Goal: Task Accomplishment & Management: Complete application form

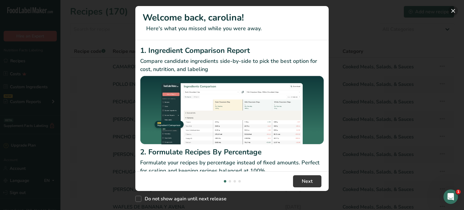
click at [454, 12] on button "New Features" at bounding box center [453, 11] width 10 height 10
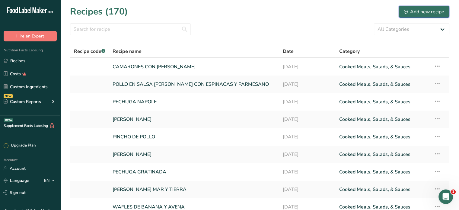
click at [419, 8] on div "Add new recipe" at bounding box center [424, 11] width 40 height 7
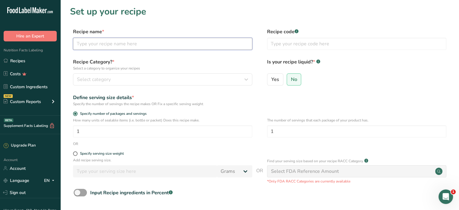
click at [105, 46] on input "text" at bounding box center [162, 44] width 179 height 12
type input "POLLO TROPICAL"
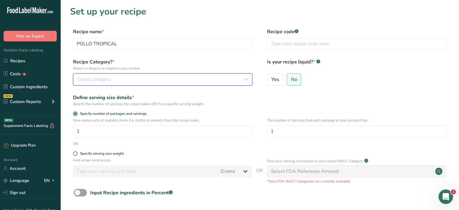
click at [139, 78] on div "Select category" at bounding box center [161, 79] width 168 height 7
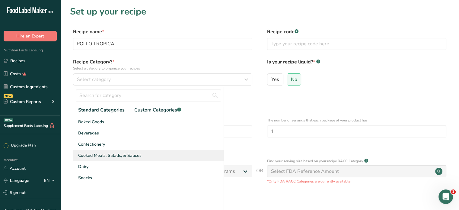
click at [127, 156] on span "Cooked Meals, Salads, & Sauces" at bounding box center [109, 155] width 63 height 6
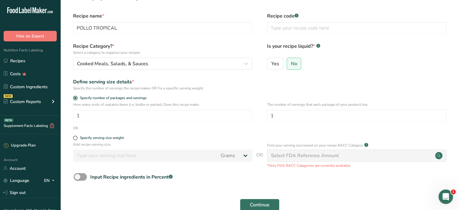
scroll to position [30, 0]
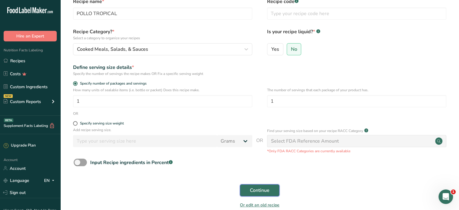
click at [259, 186] on button "Continue" at bounding box center [260, 190] width 40 height 12
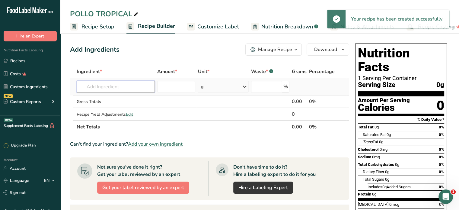
click at [104, 84] on input "text" at bounding box center [116, 87] width 78 height 12
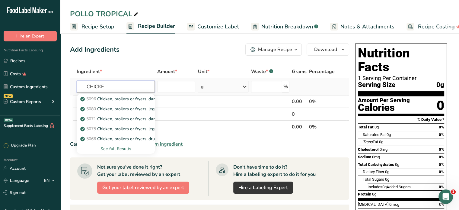
type input "CHICKE"
click at [121, 149] on div "See full Results" at bounding box center [116, 149] width 69 height 6
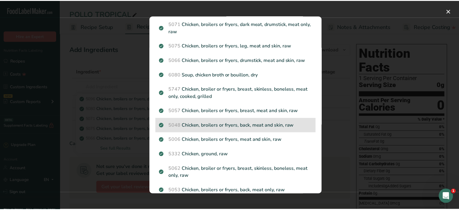
scroll to position [60, 0]
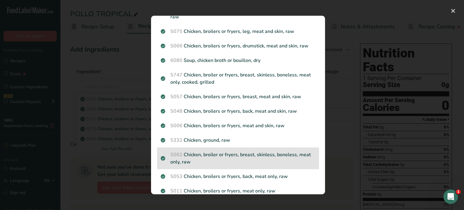
click at [266, 160] on p "5062 Chicken, broiler or fryers, breast, skinless, boneless, meat only, raw" at bounding box center [238, 158] width 155 height 14
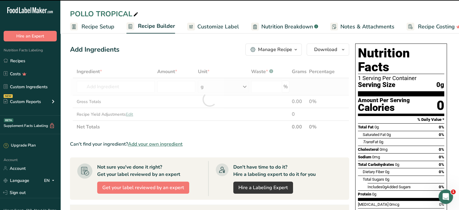
type input "0"
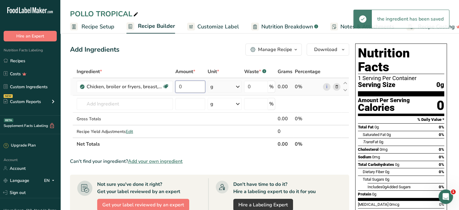
click at [190, 84] on input "0" at bounding box center [190, 87] width 30 height 12
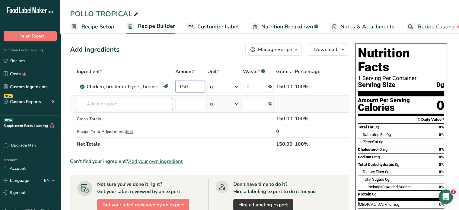
type input "150"
click at [83, 104] on div "Ingredient * Amount * Unit * Waste * .a-a{fill:#347362;}.b-a{fill:#fff;} Grams …" at bounding box center [209, 107] width 279 height 85
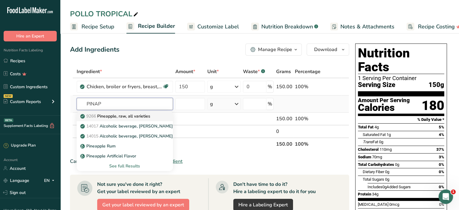
type input "PINAP"
click at [130, 116] on p "9266 Pineapple, raw, all varieties" at bounding box center [116, 116] width 69 height 6
type input "Pineapple, raw, all varieties"
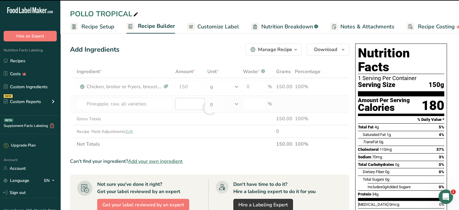
type input "0"
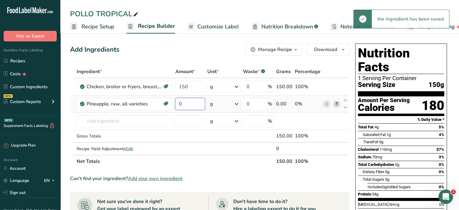
click at [194, 106] on input "0" at bounding box center [190, 104] width 30 height 12
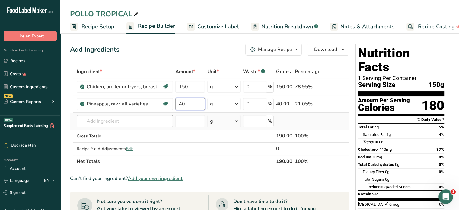
type input "40"
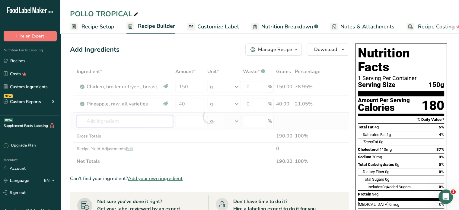
click at [106, 120] on div "Ingredient * Amount * Unit * Waste * .a-a{fill:#347362;}.b-a{fill:#fff;} Grams …" at bounding box center [209, 116] width 279 height 102
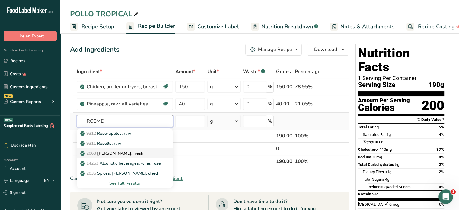
type input "ROSME"
click at [116, 152] on p "2063 [PERSON_NAME], fresh" at bounding box center [113, 153] width 62 height 6
type input "[PERSON_NAME], fresh"
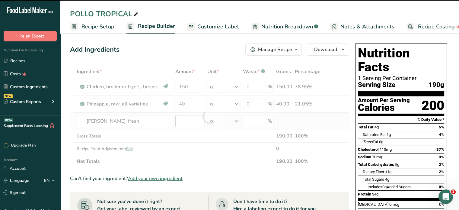
type input "0"
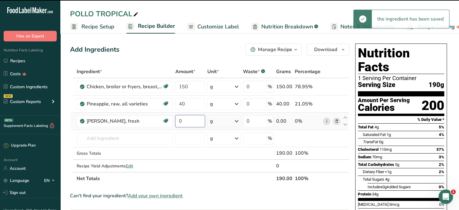
click at [187, 120] on input "0" at bounding box center [190, 121] width 30 height 12
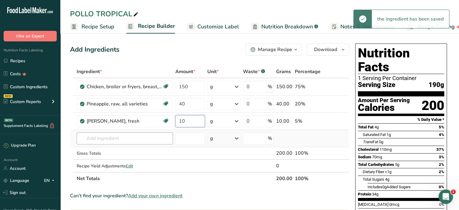
type input "10"
click at [93, 136] on div "Ingredient * Amount * Unit * Waste * .a-a{fill:#347362;}.b-a{fill:#fff;} Grams …" at bounding box center [209, 125] width 279 height 120
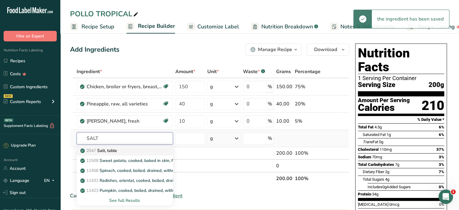
type input "SALT"
click at [103, 147] on p "2047 Salt, table" at bounding box center [100, 150] width 36 height 6
type input "Salt, table"
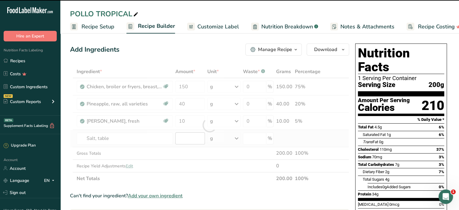
type input "0"
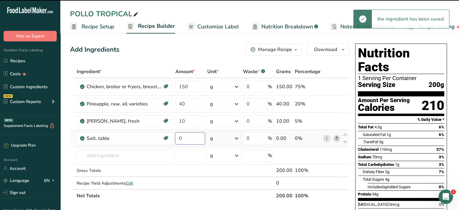
click at [186, 137] on input "0" at bounding box center [190, 138] width 30 height 12
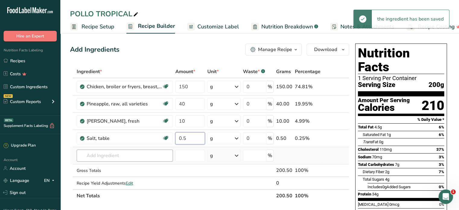
type input "0.5"
click at [112, 160] on div "Ingredient * Amount * Unit * Waste * .a-a{fill:#347362;}.b-a{fill:#fff;} Grams …" at bounding box center [209, 133] width 279 height 137
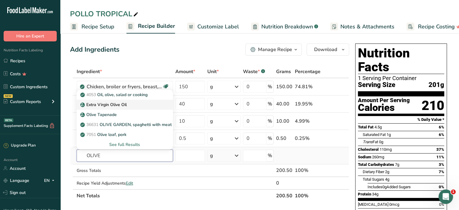
type input "OLIVE"
click at [110, 103] on p "Extra Virgin Olive Oil" at bounding box center [104, 104] width 45 height 6
type input "Extra Virgin Olive Oil"
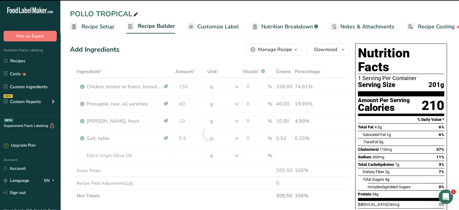
type input "0"
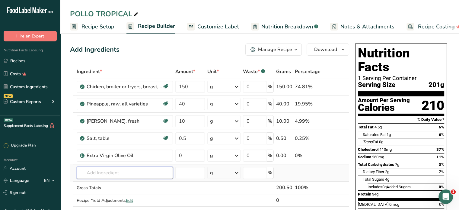
click at [99, 173] on input "text" at bounding box center [125, 173] width 96 height 12
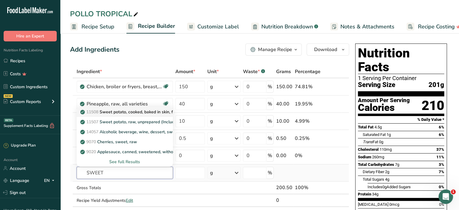
type input "SWEET"
click at [129, 111] on p "11508 Sweet potato, cooked, baked in skin, flesh, without salt" at bounding box center [144, 112] width 125 height 6
type input "Sweet potato, cooked, baked in skin, flesh, without salt"
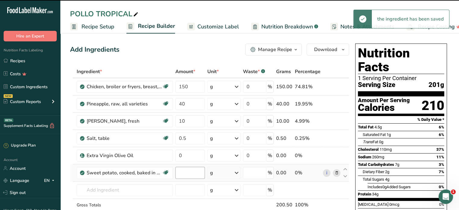
type input "0"
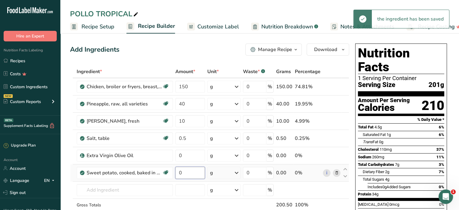
click at [186, 174] on input "0" at bounding box center [190, 173] width 30 height 12
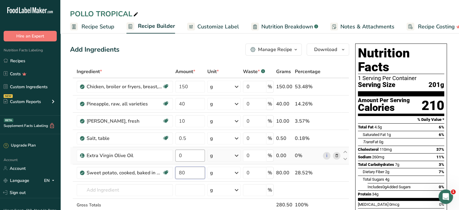
type input "80"
click at [184, 154] on div "Ingredient * Amount * Unit * Waste * .a-a{fill:#347362;}.b-a{fill:#fff;} Grams …" at bounding box center [209, 150] width 279 height 171
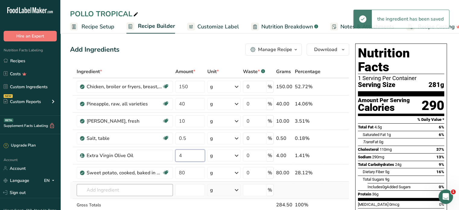
type input "4"
click at [97, 189] on div "Ingredient * Amount * Unit * Waste * .a-a{fill:#347362;}.b-a{fill:#fff;} Grams …" at bounding box center [209, 150] width 279 height 171
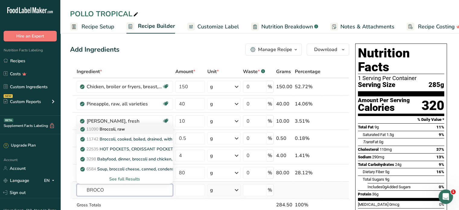
type input "BROCO"
click at [111, 127] on p "11090 Broccoli, raw" at bounding box center [103, 129] width 43 height 6
type input "Broccoli, raw"
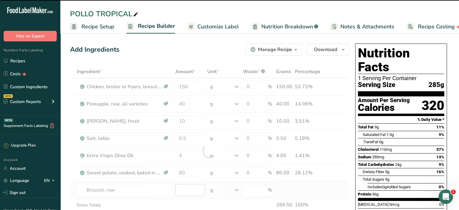
type input "0"
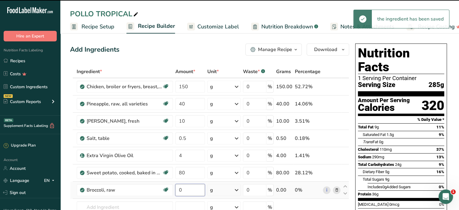
click at [184, 188] on input "0" at bounding box center [190, 190] width 30 height 12
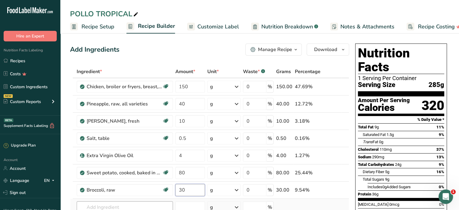
type input "30"
click at [117, 206] on div "Ingredient * Amount * Unit * Waste * .a-a{fill:#347362;}.b-a{fill:#fff;} Grams …" at bounding box center [209, 159] width 279 height 188
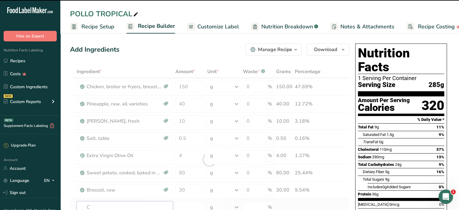
type input "CO"
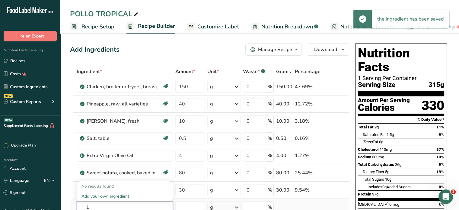
type input "L"
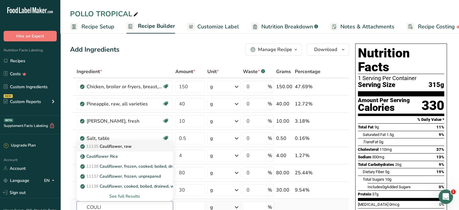
type input "COULI"
click at [125, 144] on p "11135 Cauliflower, raw" at bounding box center [107, 146] width 50 height 6
type input "Cauliflower, raw"
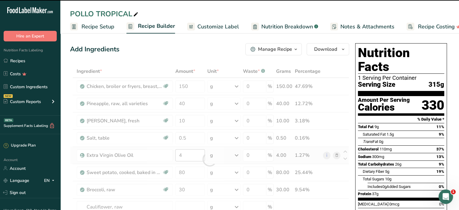
type input "0"
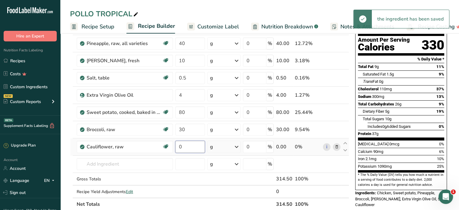
click at [183, 145] on input "0" at bounding box center [190, 147] width 30 height 12
type input "30"
click at [135, 163] on div "Ingredient * Amount * Unit * Waste * .a-a{fill:#347362;}.b-a{fill:#fff;} Grams …" at bounding box center [209, 108] width 279 height 206
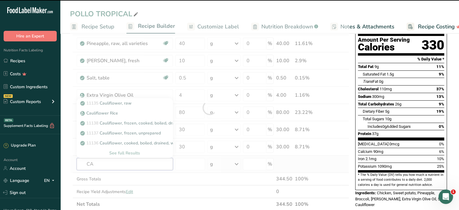
type input "CAR"
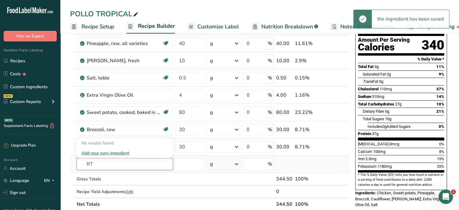
type input "R"
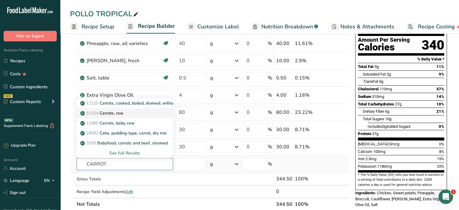
type input "CARROT"
click at [117, 113] on p "11124 [GEOGRAPHIC_DATA], raw" at bounding box center [103, 113] width 42 height 6
type input "Carrots, raw"
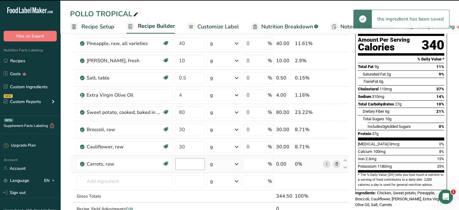
type input "0"
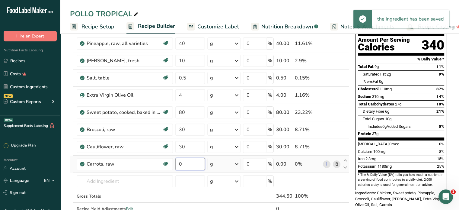
click at [189, 165] on input "0" at bounding box center [190, 164] width 30 height 12
type input "30"
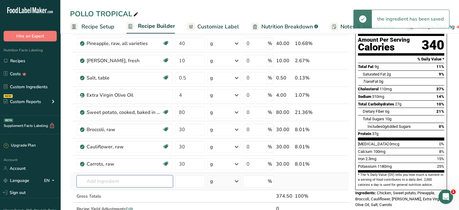
click at [119, 182] on div "Ingredient * Amount * Unit * Waste * .a-a{fill:#347362;}.b-a{fill:#fff;} Grams …" at bounding box center [209, 116] width 279 height 223
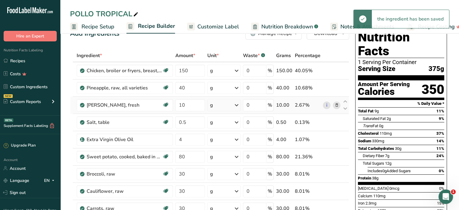
scroll to position [30, 0]
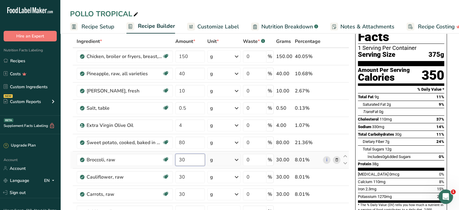
click at [189, 159] on input "30" at bounding box center [190, 160] width 30 height 12
type input "3"
type input "60"
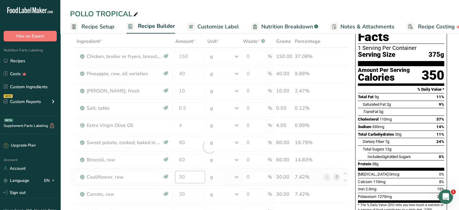
click at [184, 174] on div "Ingredient * Amount * Unit * Waste * .a-a{fill:#347362;}.b-a{fill:#fff;} Grams …" at bounding box center [209, 146] width 279 height 223
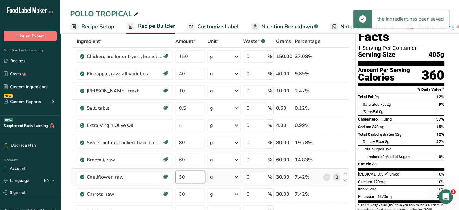
type input "3"
type input "60"
click at [185, 194] on div "Ingredient * Amount * Unit * Waste * .a-a{fill:#347362;}.b-a{fill:#fff;} Grams …" at bounding box center [209, 146] width 279 height 223
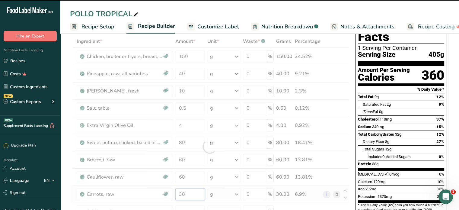
type input "3"
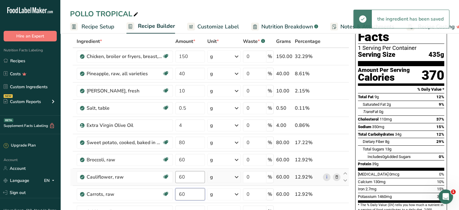
type input "60"
click at [192, 171] on div "Ingredient * Amount * Unit * Waste * .a-a{fill:#347362;}.b-a{fill:#fff;} Grams …" at bounding box center [209, 146] width 279 height 223
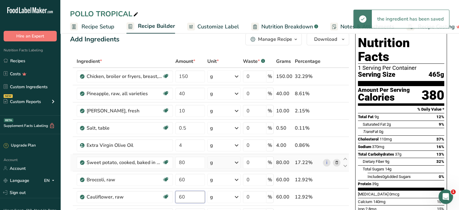
scroll to position [0, 0]
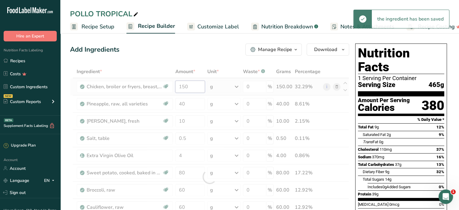
click at [197, 85] on div "Ingredient * Amount * Unit * Waste * .a-a{fill:#347362;}.b-a{fill:#fff;} Grams …" at bounding box center [209, 176] width 279 height 223
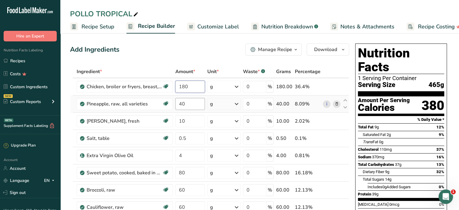
type input "180"
click at [186, 106] on div "Ingredient * Amount * Unit * Waste * .a-a{fill:#347362;}.b-a{fill:#fff;} Grams …" at bounding box center [209, 176] width 279 height 223
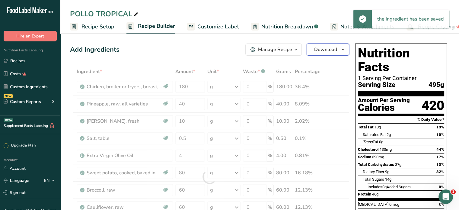
click at [333, 49] on span "Download" at bounding box center [325, 49] width 23 height 7
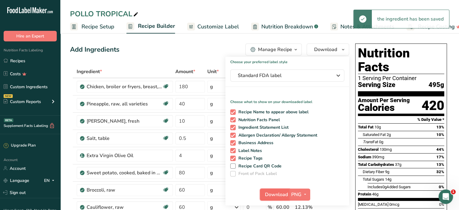
click at [279, 194] on span "Download" at bounding box center [276, 194] width 23 height 7
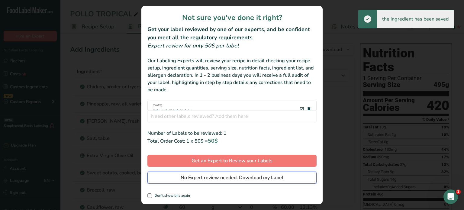
click at [263, 174] on span "No Expert review needed. Download my Label" at bounding box center [232, 177] width 103 height 7
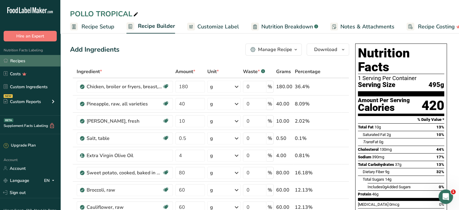
click at [30, 60] on link "Recipes" at bounding box center [30, 60] width 60 height 11
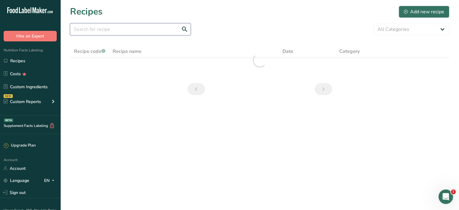
click at [94, 27] on input "text" at bounding box center [130, 29] width 121 height 12
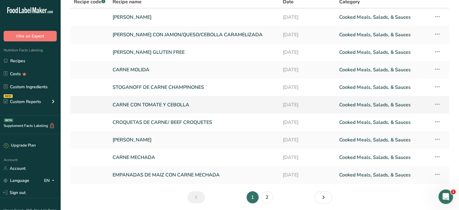
scroll to position [60, 0]
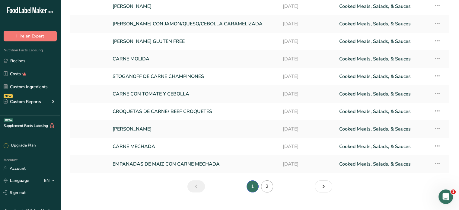
type input "CARNE"
click at [269, 184] on link "2" at bounding box center [267, 186] width 12 height 12
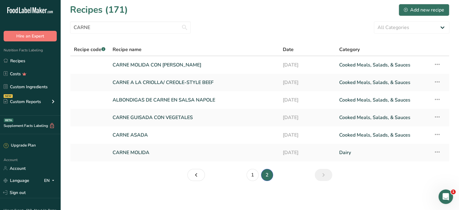
scroll to position [1, 0]
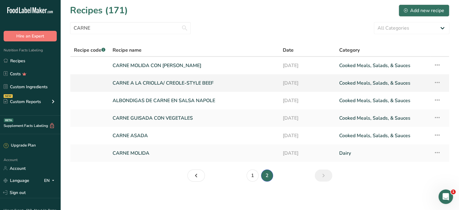
click at [146, 79] on link "CARNE A LA CRIOLLA/ CREOLE-STYLE BEEF" at bounding box center [194, 83] width 163 height 13
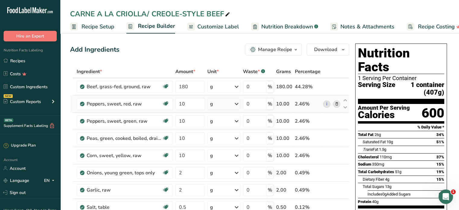
click at [337, 105] on icon at bounding box center [337, 104] width 4 height 6
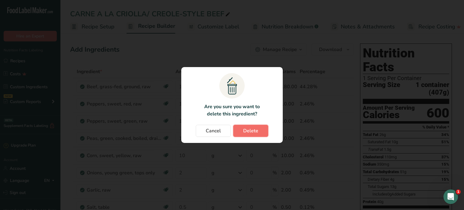
click at [256, 133] on span "Delete" at bounding box center [250, 130] width 15 height 7
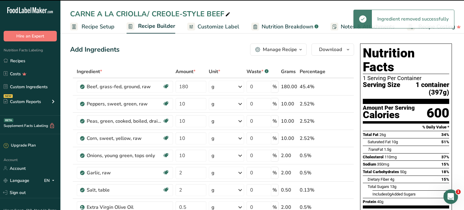
type input "2"
type input "0.5"
type input "2"
type input "10"
type input "100"
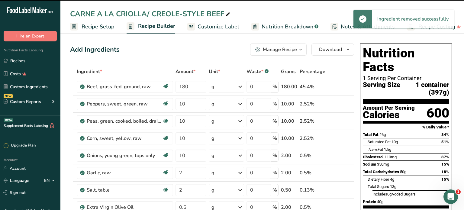
type input "60"
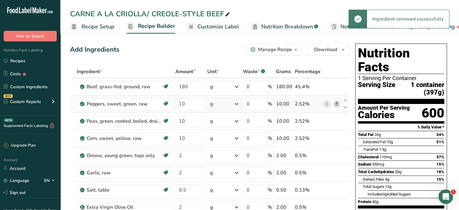
click at [337, 103] on icon at bounding box center [337, 104] width 4 height 6
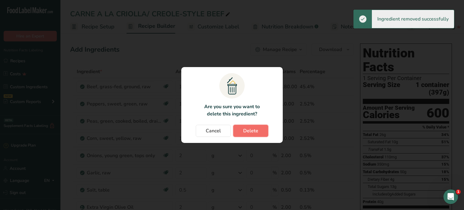
click at [260, 129] on button "Delete" at bounding box center [250, 131] width 35 height 12
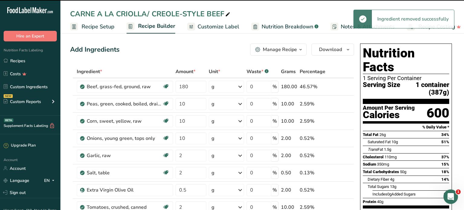
type input "2"
type input "0.5"
type input "2"
type input "10"
type input "100"
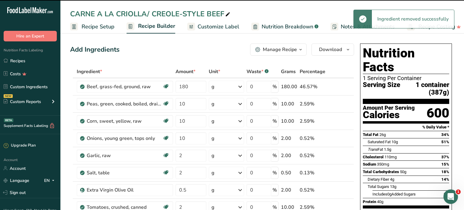
type input "60"
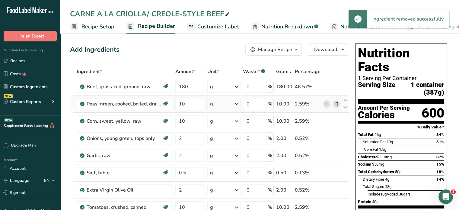
click at [337, 104] on icon at bounding box center [337, 104] width 4 height 6
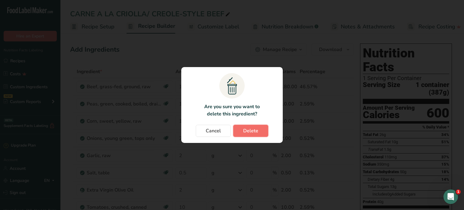
click at [260, 128] on button "Delete" at bounding box center [250, 131] width 35 height 12
type input "2"
type input "0.5"
type input "2"
type input "10"
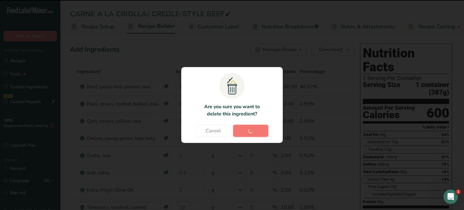
type input "100"
type input "60"
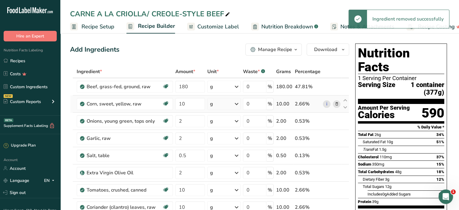
click at [337, 104] on icon at bounding box center [337, 104] width 4 height 6
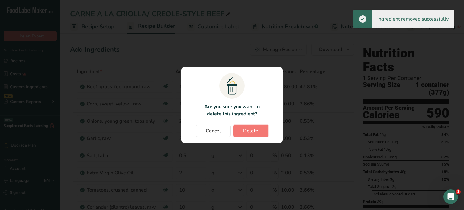
click at [241, 130] on button "Delete" at bounding box center [250, 131] width 35 height 12
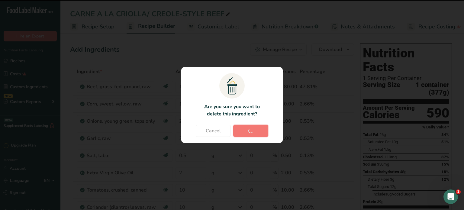
type input "2"
type input "0.5"
type input "2"
type input "10"
type input "100"
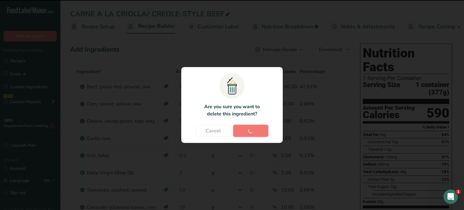
type input "60"
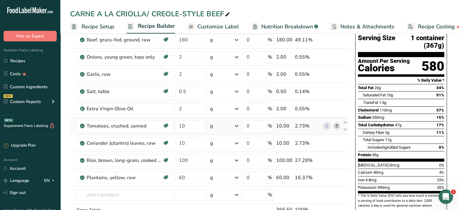
scroll to position [60, 0]
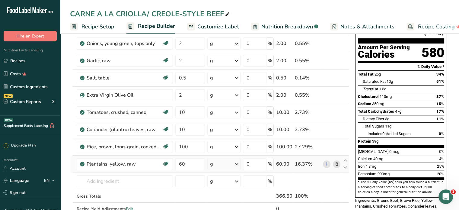
click at [335, 162] on icon at bounding box center [337, 164] width 4 height 6
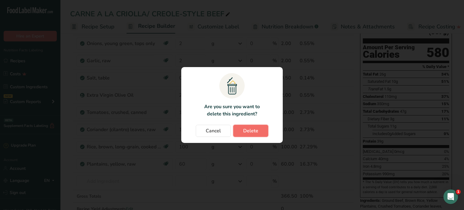
click at [258, 133] on button "Delete" at bounding box center [250, 131] width 35 height 12
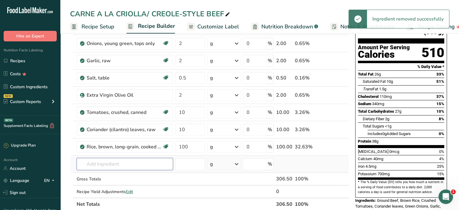
click at [103, 165] on input "text" at bounding box center [125, 164] width 96 height 12
click at [103, 165] on input "B" at bounding box center [125, 164] width 96 height 12
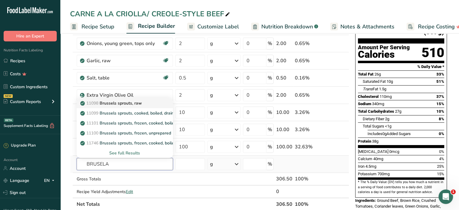
type input "BRUSELA"
click at [124, 102] on p "11098 Brussels sprouts, raw" at bounding box center [112, 103] width 60 height 6
type input "Brussels sprouts, raw"
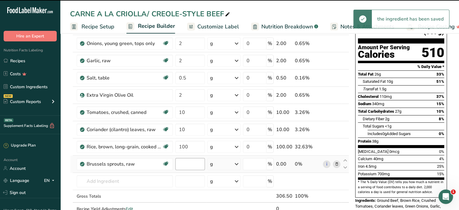
type input "0"
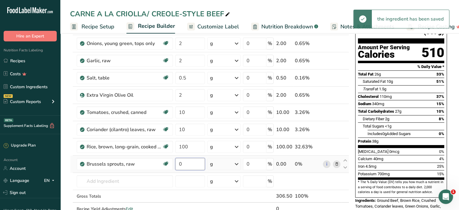
click at [187, 165] on input "0" at bounding box center [190, 164] width 30 height 12
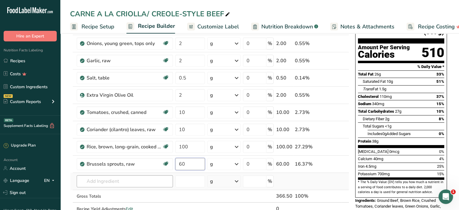
type input "60"
click at [141, 184] on div "Ingredient * Amount * Unit * Waste * .a-a{fill:#347362;}.b-a{fill:#fff;} Grams …" at bounding box center [209, 116] width 279 height 223
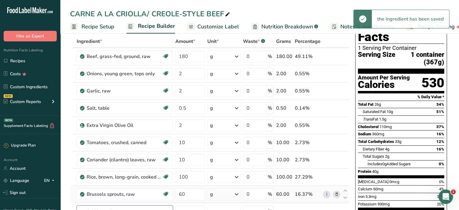
scroll to position [0, 0]
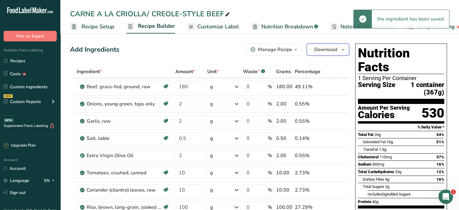
click at [326, 46] on span "Download" at bounding box center [325, 49] width 23 height 7
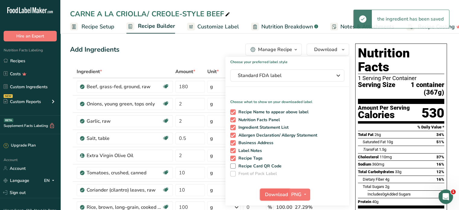
click at [279, 191] on span "Download" at bounding box center [276, 194] width 23 height 7
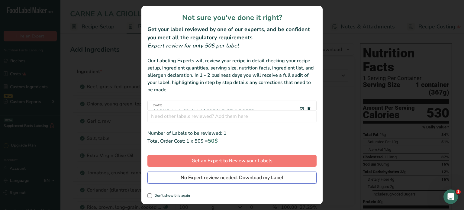
click at [257, 178] on span "No Expert review needed. Download my Label" at bounding box center [232, 177] width 103 height 7
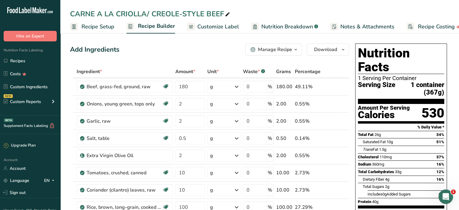
drag, startPoint x: 16, startPoint y: 60, endPoint x: 45, endPoint y: 51, distance: 30.5
click at [16, 60] on link "Recipes" at bounding box center [30, 60] width 60 height 11
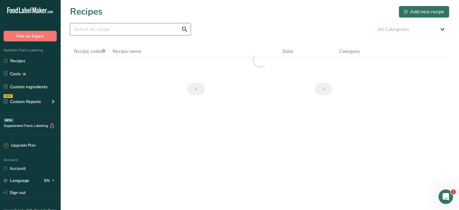
click at [162, 30] on input "text" at bounding box center [130, 29] width 121 height 12
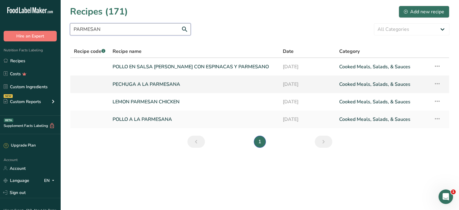
type input "PARMESAN"
click at [141, 82] on link "PECHUGA A LA PARMESANA" at bounding box center [194, 84] width 163 height 13
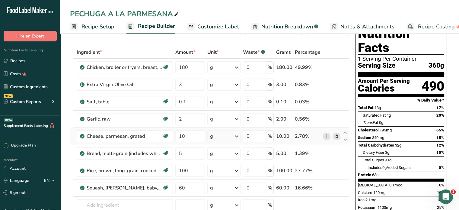
scroll to position [30, 0]
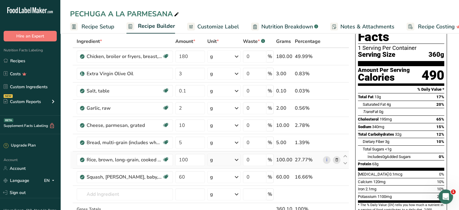
click at [335, 159] on icon at bounding box center [337, 160] width 4 height 6
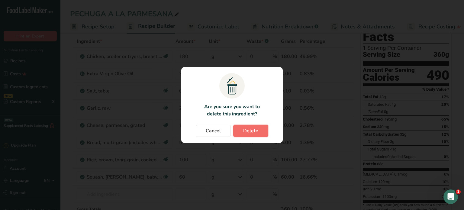
click at [259, 134] on button "Delete" at bounding box center [250, 131] width 35 height 12
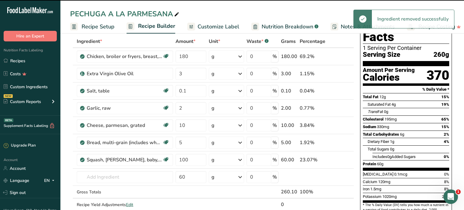
type input "60"
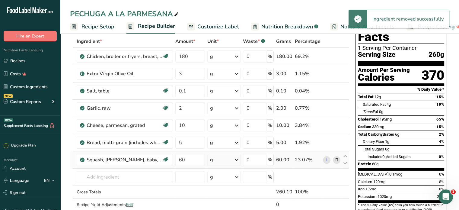
click at [338, 159] on icon at bounding box center [337, 160] width 4 height 6
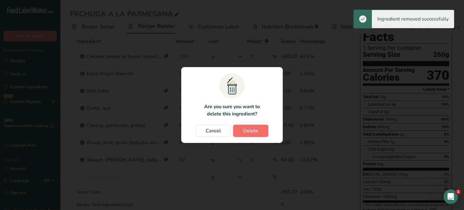
click at [257, 134] on span "Delete" at bounding box center [250, 130] width 15 height 7
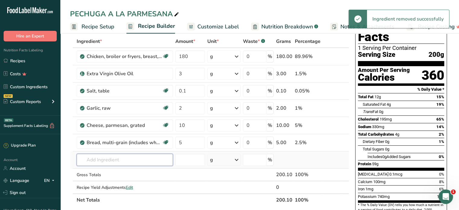
click at [122, 159] on input "text" at bounding box center [125, 160] width 96 height 12
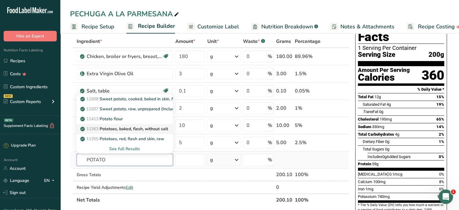
type input "POTATO"
click at [136, 127] on p "11363 Potatoes, baked, flesh, without salt" at bounding box center [125, 129] width 87 height 6
type input "Potatoes, baked, flesh, without salt"
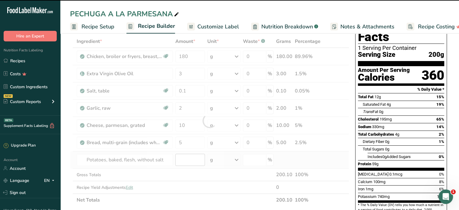
type input "0"
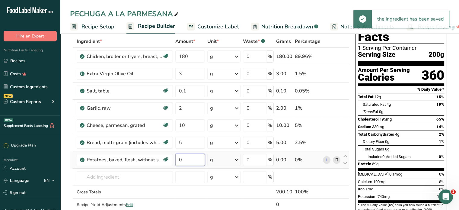
click at [191, 160] on input "0" at bounding box center [190, 160] width 30 height 12
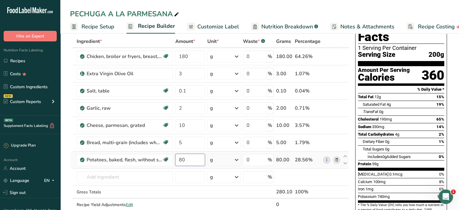
type input "8"
type input "100"
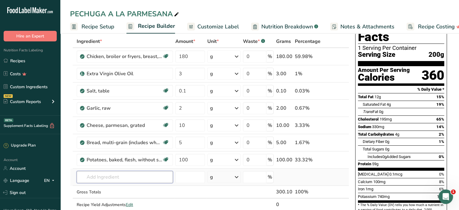
click at [103, 177] on div "Ingredient * Amount * Unit * Waste * .a-a{fill:#347362;}.b-a{fill:#fff;} Grams …" at bounding box center [209, 129] width 279 height 188
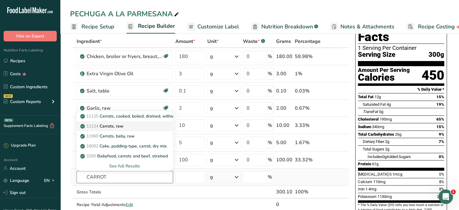
type input "CARROT"
click at [120, 124] on p "11124 [GEOGRAPHIC_DATA], raw" at bounding box center [103, 126] width 42 height 6
type input "Carrots, raw"
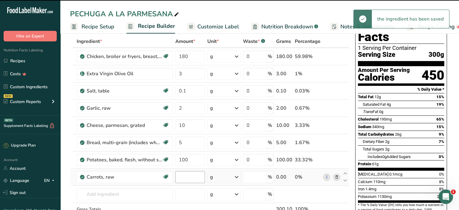
type input "0"
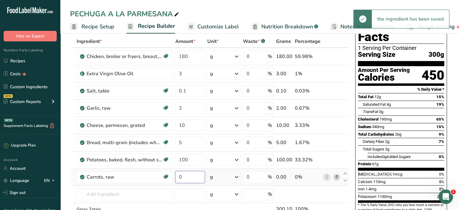
click at [186, 177] on input "0" at bounding box center [190, 177] width 30 height 12
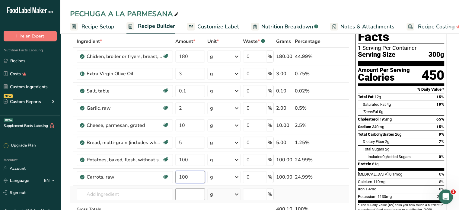
type input "100"
click at [179, 189] on div "Ingredient * Amount * Unit * Waste * .a-a{fill:#347362;}.b-a{fill:#fff;} Grams …" at bounding box center [209, 138] width 279 height 206
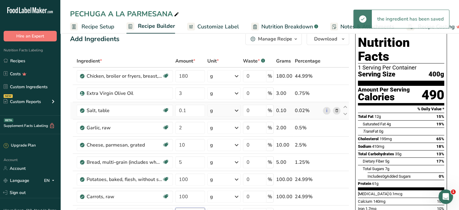
scroll to position [0, 0]
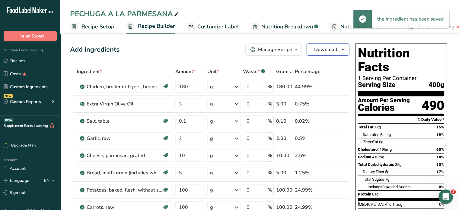
click at [323, 52] on span "Download" at bounding box center [325, 49] width 23 height 7
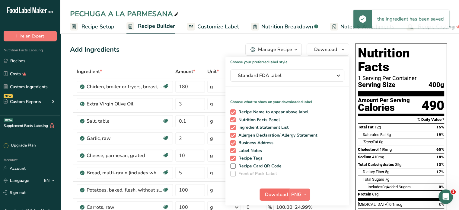
click at [277, 194] on span "Download" at bounding box center [276, 194] width 23 height 7
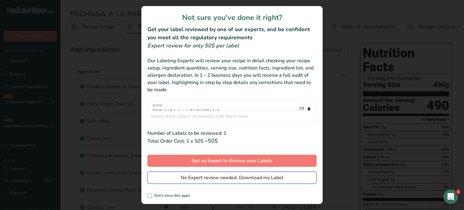
click at [261, 177] on span "No Expert review needed. Download my Label" at bounding box center [232, 177] width 103 height 7
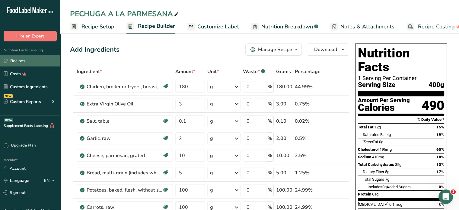
click at [23, 62] on link "Recipes" at bounding box center [30, 60] width 60 height 11
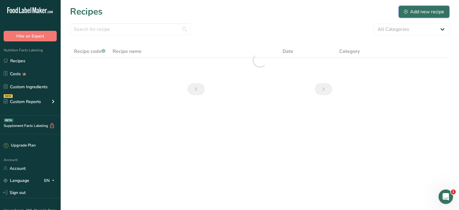
click at [429, 11] on div "Add new recipe" at bounding box center [424, 11] width 40 height 7
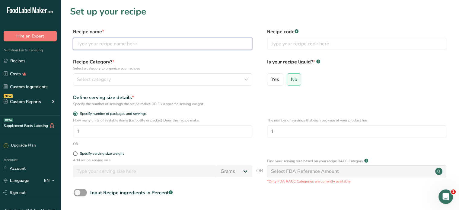
click at [96, 42] on input "text" at bounding box center [162, 44] width 179 height 12
click at [77, 44] on input "text" at bounding box center [162, 44] width 179 height 12
type input "[PERSON_NAME] EN SALSA [PERSON_NAME]"
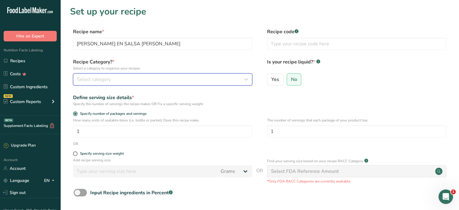
click at [121, 79] on div "Select category" at bounding box center [161, 79] width 168 height 7
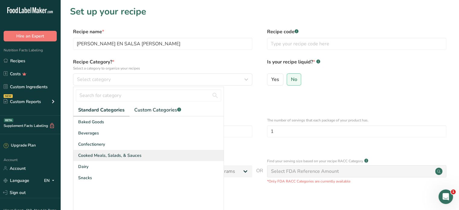
click at [97, 155] on span "Cooked Meals, Salads, & Sauces" at bounding box center [109, 155] width 63 height 6
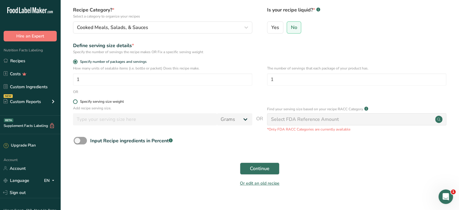
scroll to position [61, 0]
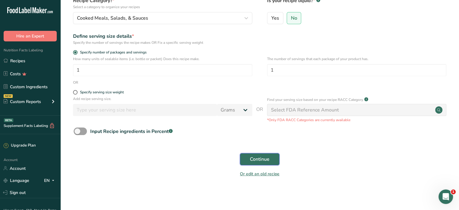
click at [254, 160] on span "Continue" at bounding box center [260, 159] width 20 height 7
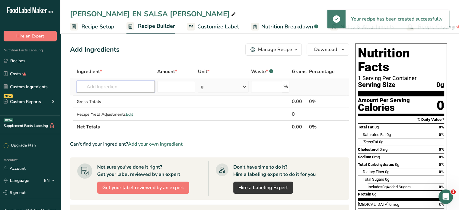
click at [133, 86] on input "text" at bounding box center [116, 87] width 78 height 12
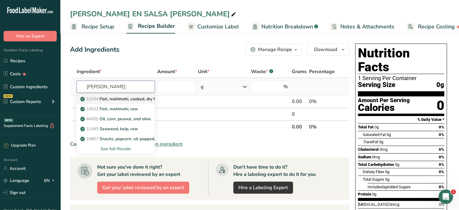
type input "[PERSON_NAME]"
click at [132, 99] on p "15194 Fish, mahimahi, cooked, dry heat" at bounding box center [122, 99] width 81 height 6
type input "Fish, mahimahi, cooked, dry heat"
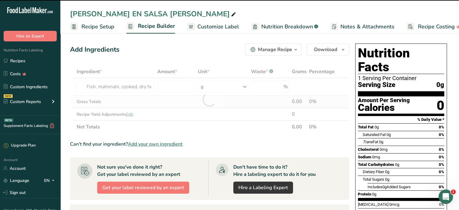
type input "0"
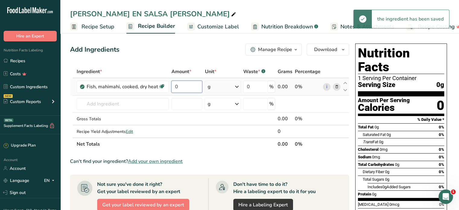
click at [192, 88] on input "0" at bounding box center [187, 87] width 31 height 12
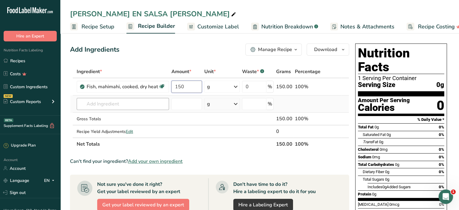
type input "150"
click at [102, 101] on div "Ingredient * Amount * Unit * Waste * .a-a{fill:#347362;}.b-a{fill:#fff;} Grams …" at bounding box center [209, 107] width 279 height 85
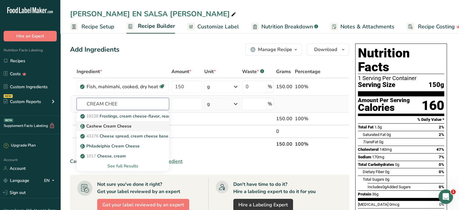
type input "CREAM CHEE"
click at [117, 126] on p "Cashew Cream Cheese" at bounding box center [107, 126] width 50 height 6
type input "Cashew Cream Cheese"
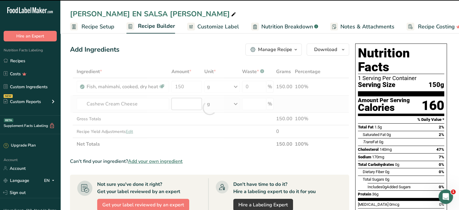
type input "0"
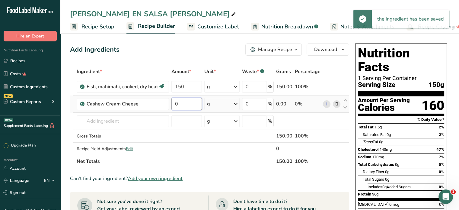
click at [191, 104] on input "0" at bounding box center [187, 104] width 31 height 12
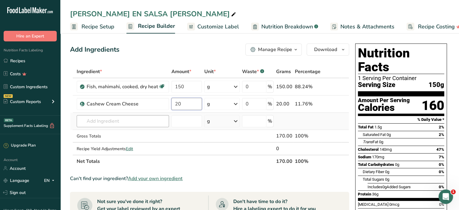
type input "20"
click at [119, 123] on div "Ingredient * Amount * Unit * Waste * .a-a{fill:#347362;}.b-a{fill:#fff;} Grams …" at bounding box center [209, 116] width 279 height 102
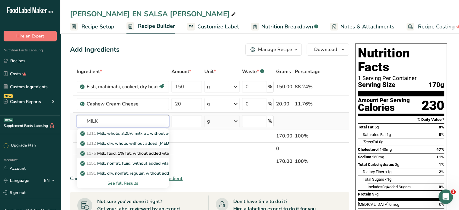
type input "MILK"
click at [129, 152] on p "1175 Milk, fluid, 1% fat, without added vitamin A and [MEDICAL_DATA]" at bounding box center [154, 153] width 144 height 6
type input "Milk, fluid, 1% fat, without added vitamin A and [MEDICAL_DATA]"
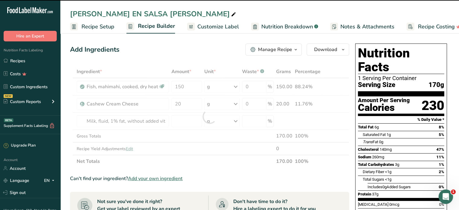
type input "0"
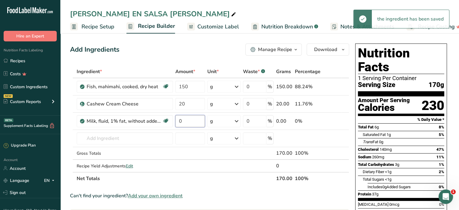
click at [179, 120] on input "0" at bounding box center [190, 121] width 30 height 12
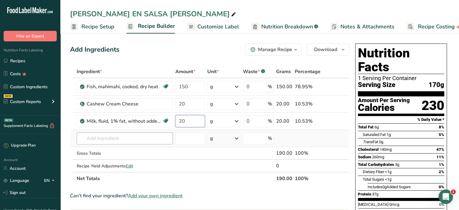
type input "20"
click at [132, 137] on div "Ingredient * Amount * Unit * Waste * .a-a{fill:#347362;}.b-a{fill:#fff;} Grams …" at bounding box center [209, 125] width 279 height 120
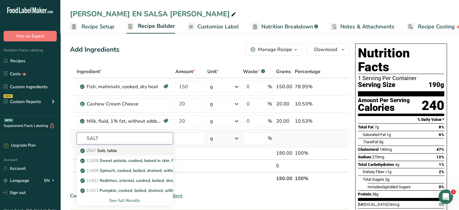
type input "SALT"
click at [107, 150] on p "2047 Salt, table" at bounding box center [100, 150] width 36 height 6
type input "Salt, table"
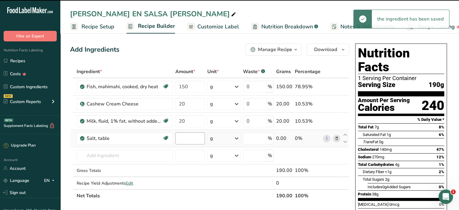
type input "0"
click at [186, 137] on input "0" at bounding box center [190, 138] width 30 height 12
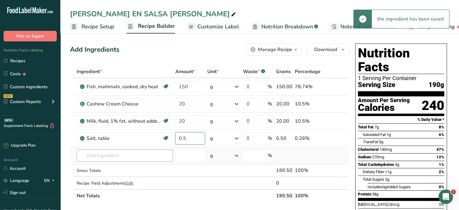
type input "0.5"
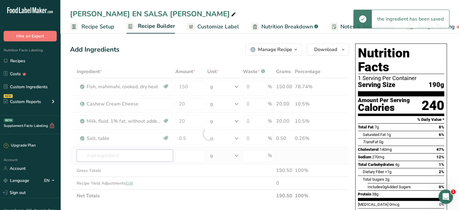
click at [141, 151] on div "Ingredient * Amount * Unit * Waste * .a-a{fill:#347362;}.b-a{fill:#fff;} Grams …" at bounding box center [209, 133] width 279 height 137
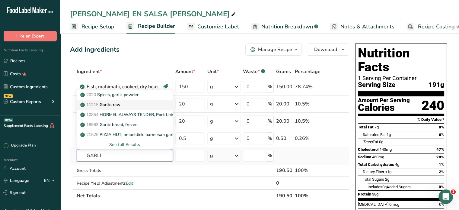
type input "GARLI"
click at [111, 104] on p "11215 Garlic, raw" at bounding box center [101, 104] width 39 height 6
type input "Garlic, raw"
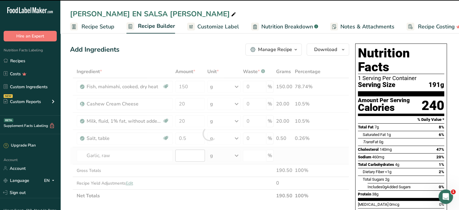
type input "0"
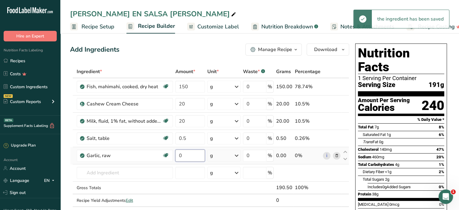
click at [186, 156] on input "0" at bounding box center [190, 155] width 30 height 12
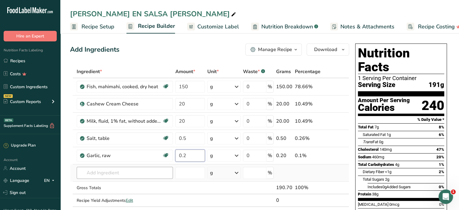
type input "0.2"
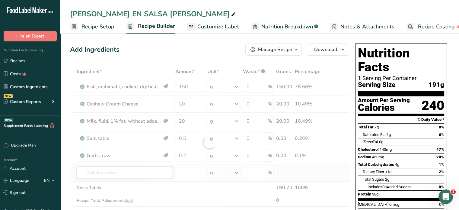
click at [105, 176] on div "Ingredient * Amount * Unit * Waste * .a-a{fill:#347362;}.b-a{fill:#fff;} Grams …" at bounding box center [209, 142] width 279 height 154
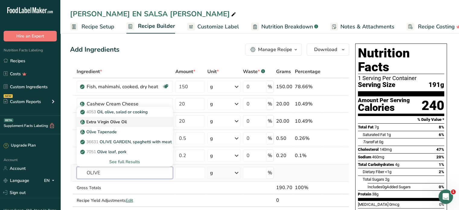
type input "OLIVE"
click at [110, 123] on p "Extra Virgin Olive Oil" at bounding box center [104, 122] width 45 height 6
type input "Extra Virgin Olive Oil"
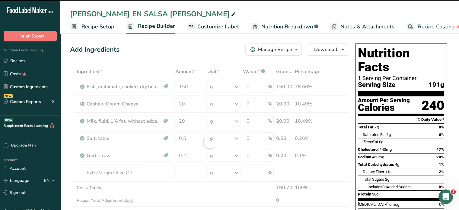
type input "0"
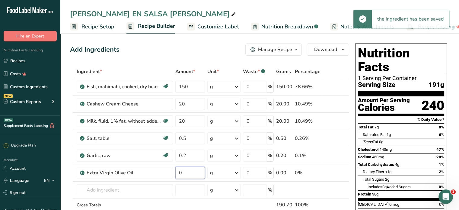
click at [184, 174] on input "0" at bounding box center [190, 173] width 30 height 12
type input "4"
click at [116, 186] on div "Ingredient * Amount * Unit * Waste * .a-a{fill:#347362;}.b-a{fill:#fff;} Grams …" at bounding box center [209, 150] width 279 height 171
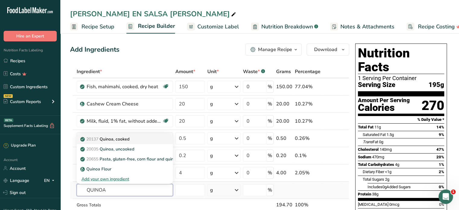
type input "QUINOA"
click at [126, 137] on p "20137 Quinoa, cooked" at bounding box center [106, 139] width 48 height 6
type input "Quinoa, cooked"
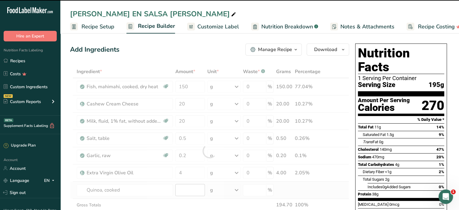
type input "0"
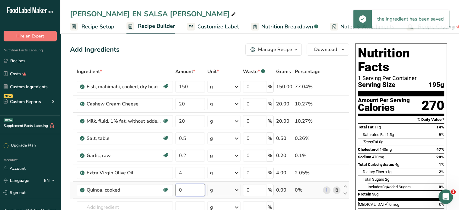
click at [184, 186] on input "0" at bounding box center [190, 190] width 30 height 12
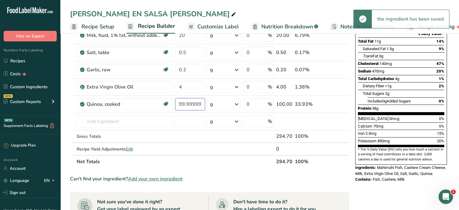
scroll to position [91, 0]
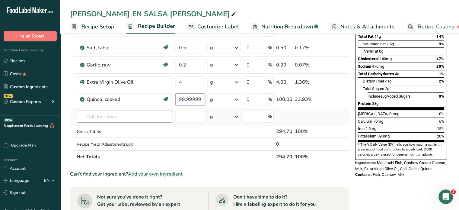
type input "99.999998"
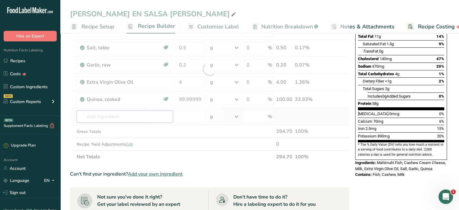
click at [107, 112] on div "Ingredient * Amount * Unit * Waste * .a-a{fill:#347362;}.b-a{fill:#fff;} Grams …" at bounding box center [209, 69] width 279 height 188
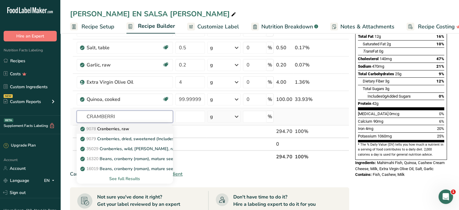
type input "CRAMBERRI"
click at [114, 127] on p "9078 Cranberries, raw" at bounding box center [106, 129] width 48 height 6
type input "Cranberries, raw"
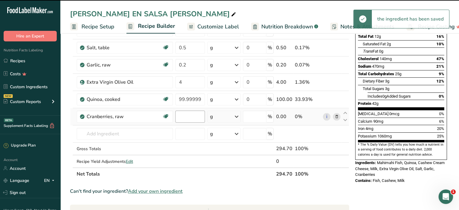
type input "0"
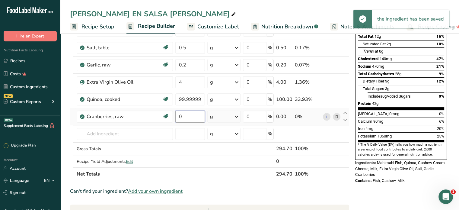
click at [188, 117] on input "0" at bounding box center [190, 117] width 30 height 12
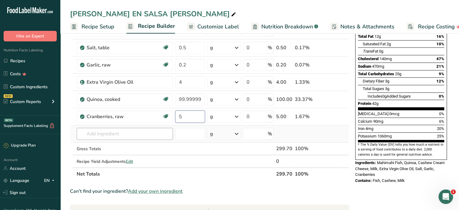
type input "5"
click at [109, 133] on div "Ingredient * Amount * Unit * Waste * .a-a{fill:#347362;}.b-a{fill:#fff;} Grams …" at bounding box center [209, 78] width 279 height 206
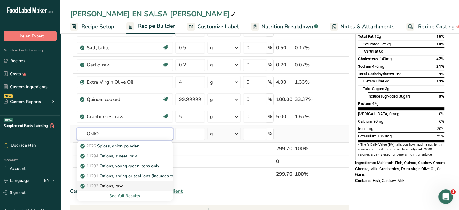
type input "ONIO"
click at [123, 185] on p "11282 Onions, raw" at bounding box center [102, 186] width 41 height 6
type input "Onions, raw"
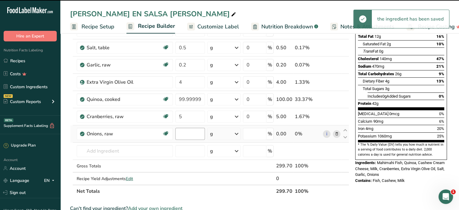
type input "0"
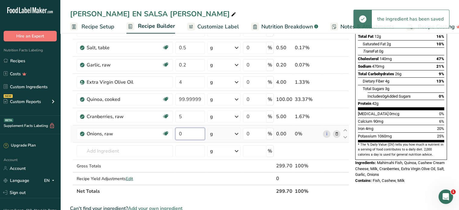
click at [184, 135] on input "0" at bounding box center [190, 134] width 30 height 12
type input "1"
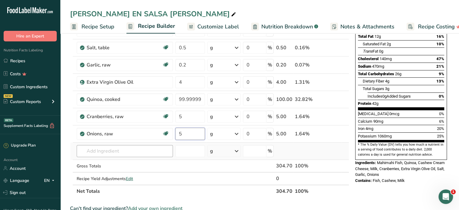
type input "5"
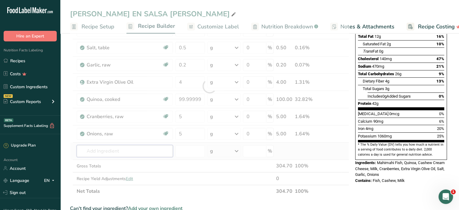
click at [96, 149] on div "Ingredient * Amount * Unit * Waste * .a-a{fill:#347362;}.b-a{fill:#fff;} Grams …" at bounding box center [209, 86] width 279 height 223
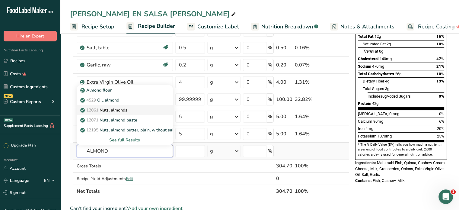
type input "ALMOND"
click at [124, 107] on p "12061 Nuts, almonds" at bounding box center [105, 110] width 46 height 6
type input "Nuts, almonds"
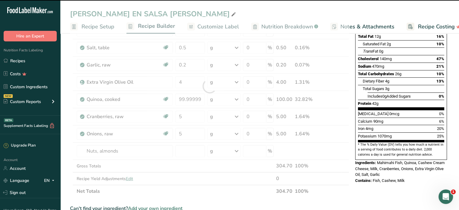
type input "0"
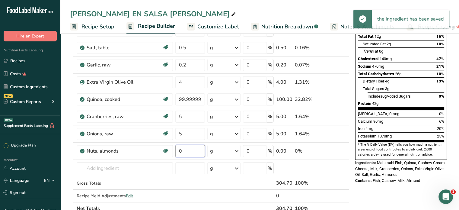
click at [185, 153] on input "0" at bounding box center [190, 151] width 30 height 12
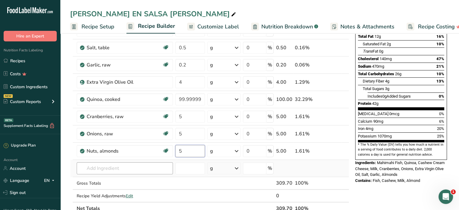
type input "5"
click at [129, 168] on div "Ingredient * Amount * Unit * Waste * .a-a{fill:#347362;}.b-a{fill:#fff;} Grams …" at bounding box center [209, 95] width 279 height 240
type input "V"
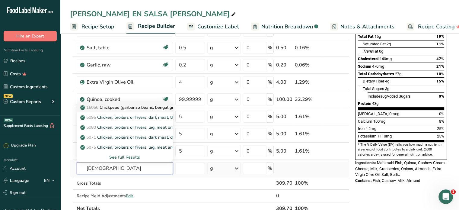
type input "[DEMOGRAPHIC_DATA]"
click at [126, 107] on p "16056 Chickpeas (garbanzo beans, bengal gram), mature seeds, raw" at bounding box center [151, 107] width 138 height 6
type input "Chickpeas (garbanzo beans, bengal gram), mature seeds, raw"
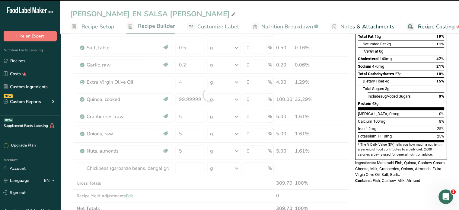
type input "0"
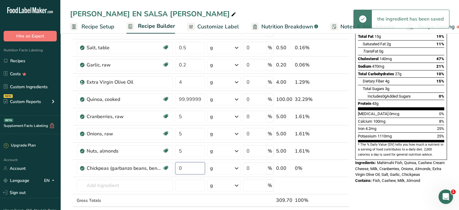
click at [185, 168] on input "0" at bounding box center [190, 168] width 30 height 12
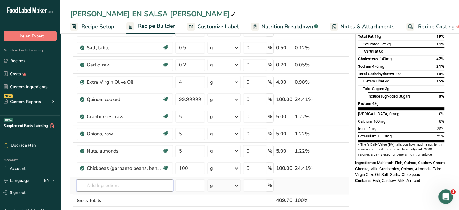
click at [115, 183] on div "Ingredient * Amount * Unit * Waste * .a-a{fill:#347362;}.b-a{fill:#fff;} Grams …" at bounding box center [209, 103] width 279 height 257
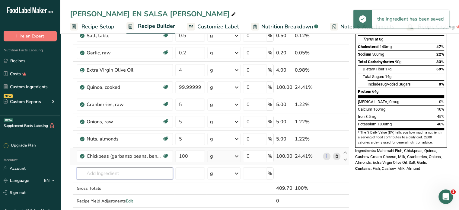
scroll to position [121, 0]
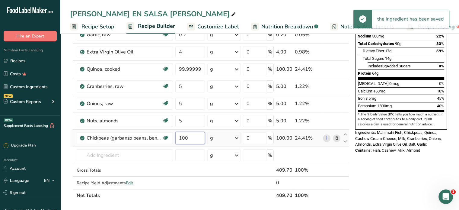
click at [190, 134] on input "100" at bounding box center [190, 138] width 30 height 12
type input "1"
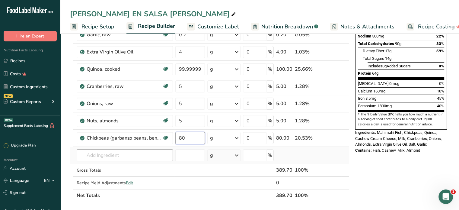
type input "80"
click at [95, 153] on div "Ingredient * Amount * Unit * Waste * .a-a{fill:#347362;}.b-a{fill:#fff;} Grams …" at bounding box center [209, 72] width 279 height 257
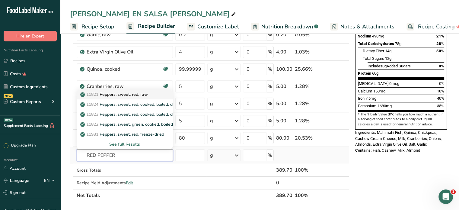
type input "RED PEPPER"
click at [135, 95] on p "11821 Peppers, sweet, red, raw" at bounding box center [115, 94] width 66 height 6
type input "Peppers, sweet, red, raw"
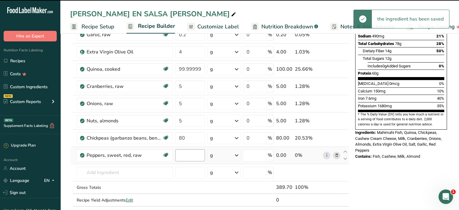
type input "0"
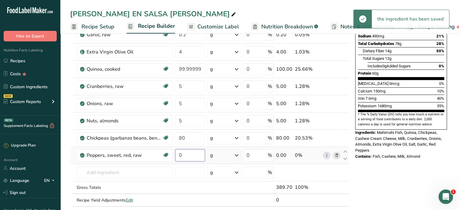
click at [180, 153] on input "0" at bounding box center [190, 155] width 30 height 12
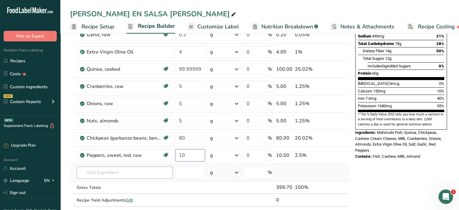
type input "10"
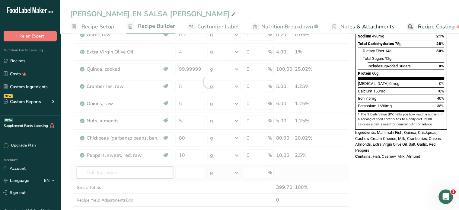
click at [128, 173] on div "Ingredient * Amount * Unit * Waste * .a-a{fill:#347362;}.b-a{fill:#fff;} Grams …" at bounding box center [209, 81] width 279 height 274
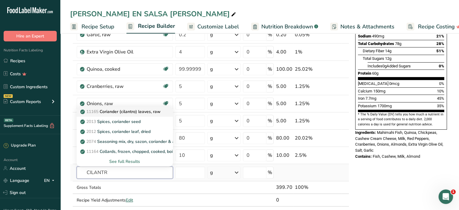
type input "CILANTR"
click at [127, 108] on p "11165 Coriander (cilantro) leaves, raw" at bounding box center [121, 111] width 79 height 6
type input "Coriander (cilantro) leaves, raw"
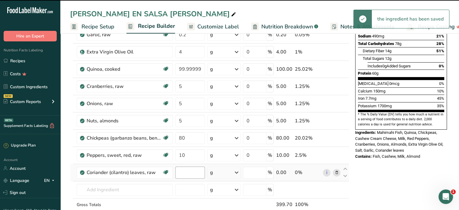
type input "0"
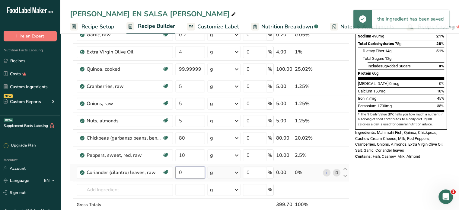
click at [185, 172] on input "0" at bounding box center [190, 172] width 30 height 12
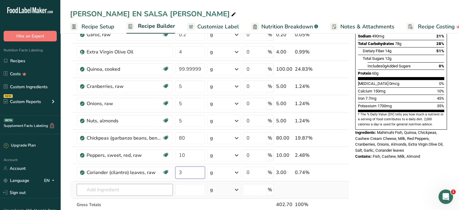
type input "3"
click at [171, 189] on div "Ingredient * Amount * Unit * Waste * .a-a{fill:#347362;}.b-a{fill:#fff;} Grams …" at bounding box center [209, 90] width 279 height 292
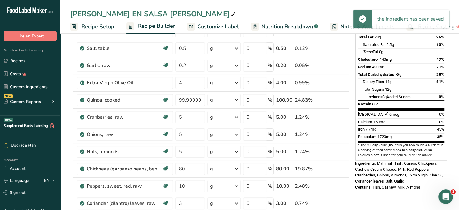
scroll to position [0, 0]
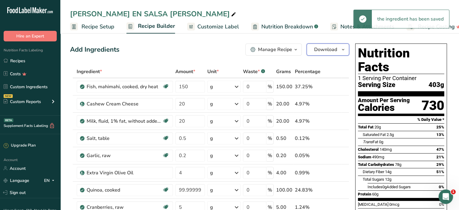
click at [325, 52] on span "Download" at bounding box center [325, 49] width 23 height 7
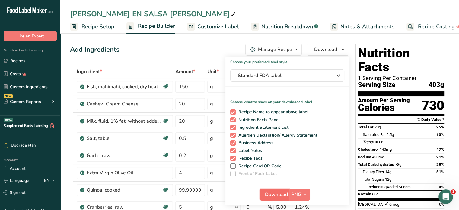
click at [280, 191] on span "Download" at bounding box center [276, 194] width 23 height 7
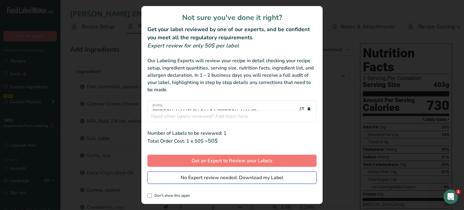
click at [252, 178] on span "No Expert review needed. Download my Label" at bounding box center [232, 177] width 103 height 7
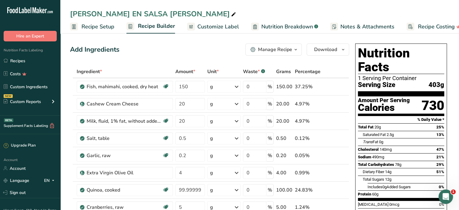
drag, startPoint x: 14, startPoint y: 60, endPoint x: 82, endPoint y: 45, distance: 69.4
click at [14, 60] on link "Recipes" at bounding box center [30, 60] width 60 height 11
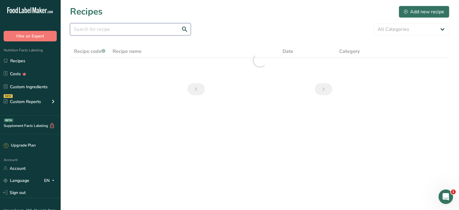
click at [120, 30] on input "text" at bounding box center [130, 29] width 121 height 12
type input "CROQUETAS"
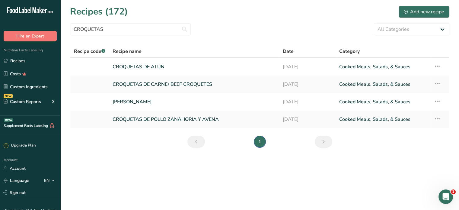
type input "CROQUETAS"
click at [424, 11] on div "Add new recipe" at bounding box center [424, 11] width 40 height 7
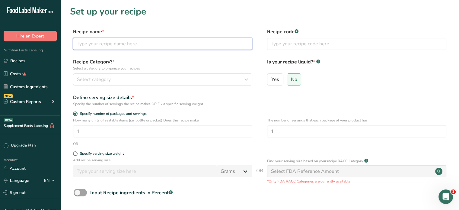
click at [145, 45] on input "text" at bounding box center [162, 44] width 179 height 12
type input "CROQUETAS DE PAVO"
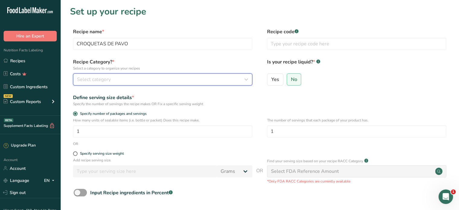
click at [100, 79] on span "Select category" at bounding box center [94, 79] width 34 height 7
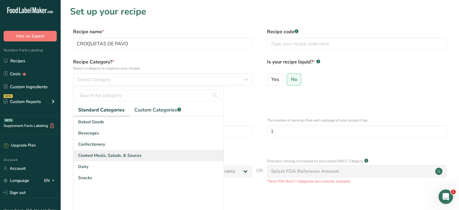
click at [116, 152] on span "Cooked Meals, Salads, & Sauces" at bounding box center [109, 155] width 63 height 6
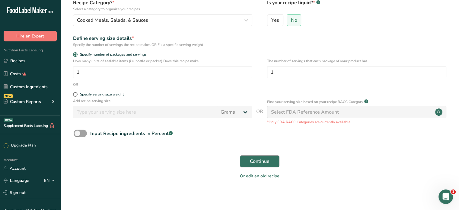
scroll to position [61, 0]
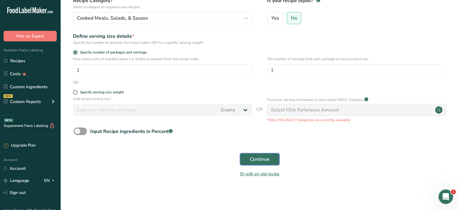
click at [244, 158] on button "Continue" at bounding box center [260, 159] width 40 height 12
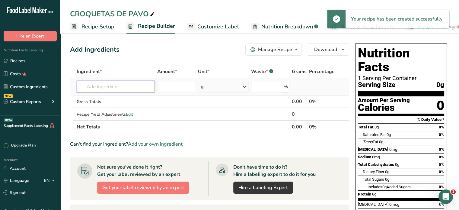
click at [123, 88] on input "text" at bounding box center [116, 87] width 78 height 12
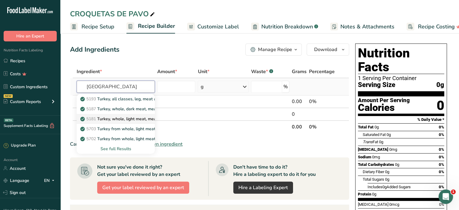
type input "TURKEY"
click at [134, 118] on p "5181 Turkey, whole, light meat, meat and skin, raw" at bounding box center [133, 119] width 103 height 6
type input "Turkey, whole, light meat, meat and skin, raw"
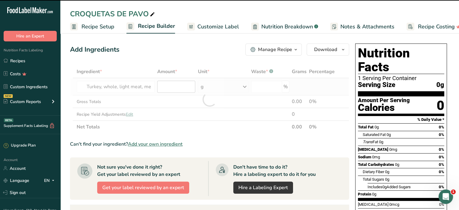
type input "0"
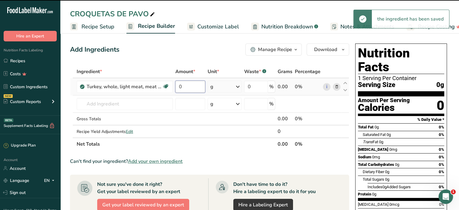
click at [185, 86] on input "0" at bounding box center [190, 87] width 30 height 12
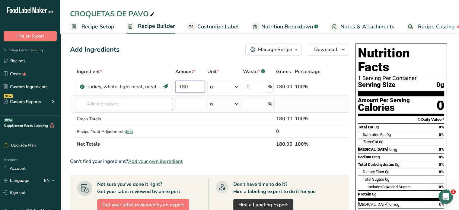
type input "180"
click at [112, 102] on div "Ingredient * Amount * Unit * Waste * .a-a{fill:#347362;}.b-a{fill:#fff;} Grams …" at bounding box center [209, 107] width 279 height 85
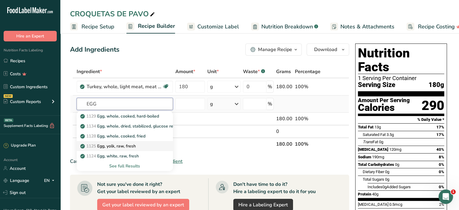
type input "EGG"
click at [126, 144] on p "1125 Egg, yolk, raw, fresh" at bounding box center [109, 146] width 54 height 6
type input "Egg, yolk, raw, fresh"
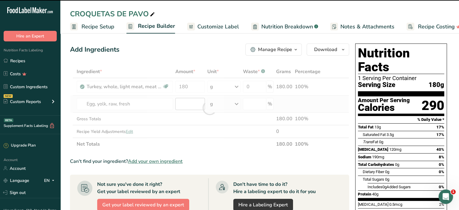
type input "0"
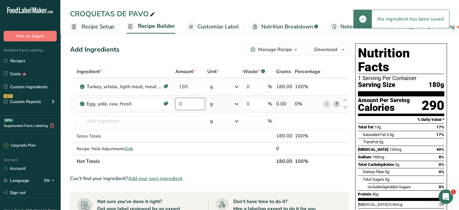
click at [182, 102] on input "0" at bounding box center [190, 104] width 30 height 12
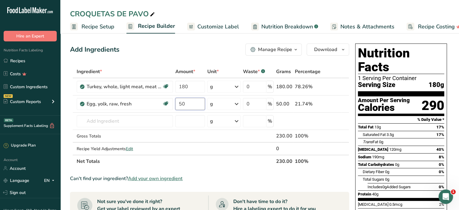
type input "5"
type input "10"
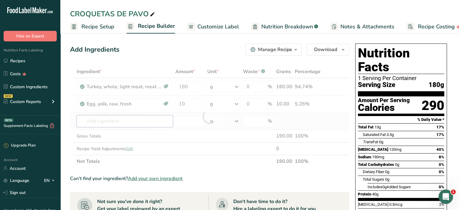
click at [136, 123] on div "Ingredient * Amount * Unit * Waste * .a-a{fill:#347362;}.b-a{fill:#fff;} Grams …" at bounding box center [209, 116] width 279 height 102
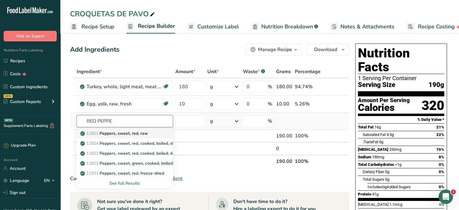
type input "RED PEPPE"
click at [127, 135] on p "11821 Peppers, sweet, red, raw" at bounding box center [115, 133] width 66 height 6
type input "Peppers, sweet, red, raw"
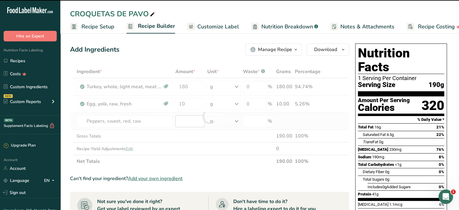
type input "0"
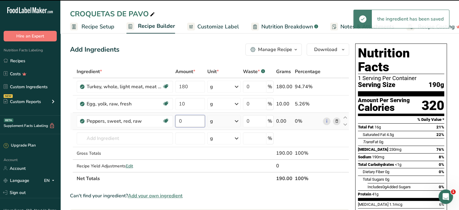
click at [186, 120] on input "0" at bounding box center [190, 121] width 30 height 12
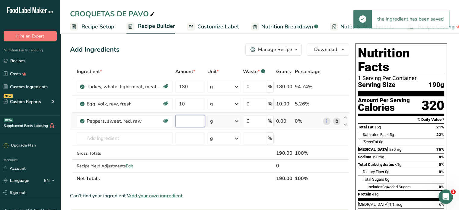
type input "3"
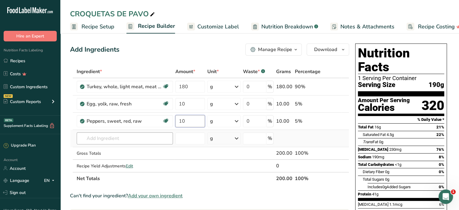
type input "10"
click at [111, 136] on div "Ingredient * Amount * Unit * Waste * .a-a{fill:#347362;}.b-a{fill:#fff;} Grams …" at bounding box center [209, 125] width 279 height 120
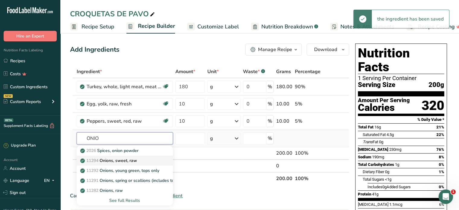
type input "ONIO"
click at [133, 157] on p "11294 Onions, sweet, raw" at bounding box center [110, 160] width 56 height 6
type input "Onions, sweet, raw"
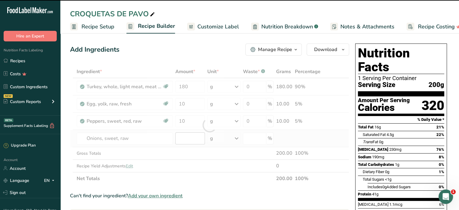
type input "0"
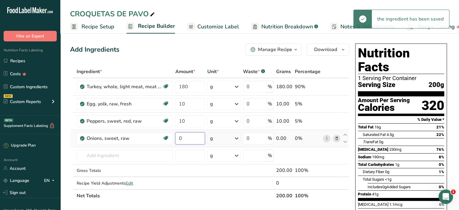
click at [185, 137] on input "0" at bounding box center [190, 138] width 30 height 12
type input "1"
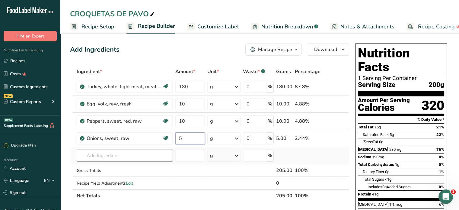
type input "5"
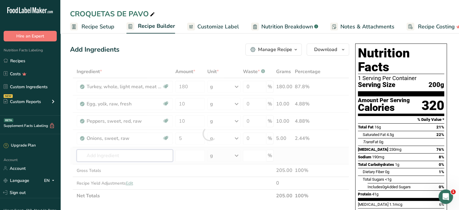
click at [129, 156] on div "Ingredient * Amount * Unit * Waste * .a-a{fill:#347362;}.b-a{fill:#fff;} Grams …" at bounding box center [209, 133] width 279 height 137
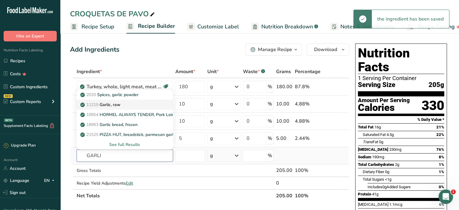
type input "GARLI"
click at [120, 102] on p "11215 Garlic, raw" at bounding box center [101, 104] width 39 height 6
type input "Garlic, raw"
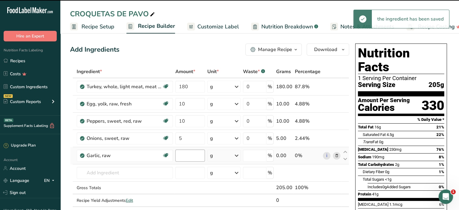
type input "0"
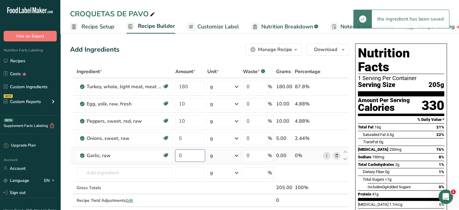
click at [186, 157] on input "0" at bounding box center [190, 155] width 30 height 12
type input "2"
click at [111, 173] on div "Ingredient * Amount * Unit * Waste * .a-a{fill:#347362;}.b-a{fill:#fff;} Grams …" at bounding box center [209, 142] width 279 height 154
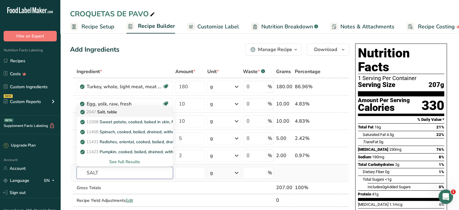
type input "SALT"
click at [115, 111] on p "2047 Salt, table" at bounding box center [100, 112] width 36 height 6
type input "Salt, table"
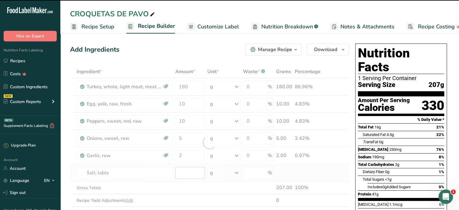
type input "0"
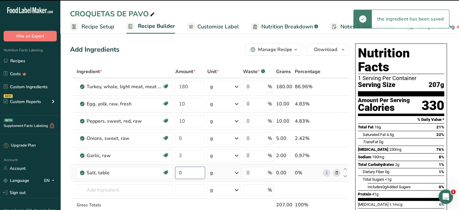
click at [186, 173] on input "0" at bounding box center [190, 173] width 30 height 12
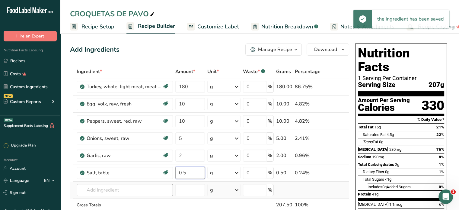
type input "0.5"
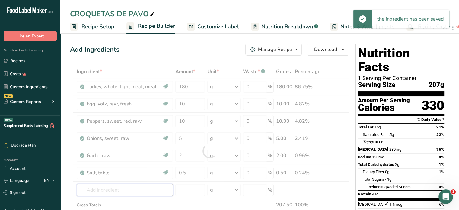
click at [128, 191] on div "Ingredient * Amount * Unit * Waste * .a-a{fill:#347362;}.b-a{fill:#fff;} Grams …" at bounding box center [209, 150] width 279 height 171
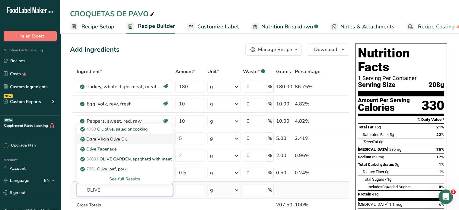
type input "OLIVE"
click at [109, 136] on p "Extra Virgin Olive Oil" at bounding box center [104, 139] width 45 height 6
type input "Extra Virgin Olive Oil"
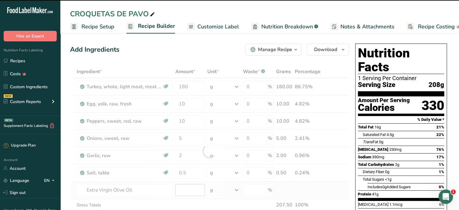
type input "0"
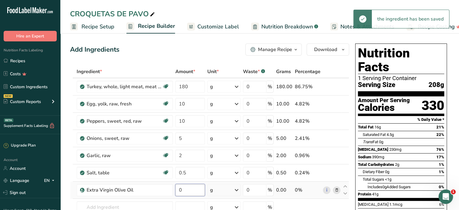
click at [186, 191] on input "0" at bounding box center [190, 190] width 30 height 12
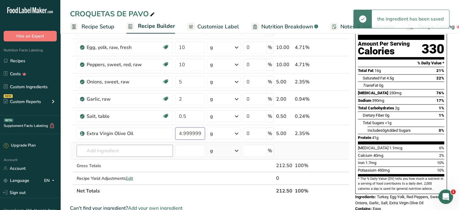
scroll to position [60, 0]
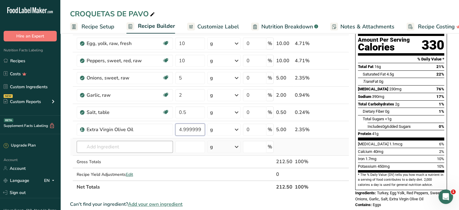
type input "4.999999"
click at [117, 144] on div "Ingredient * Amount * Unit * Waste * .a-a{fill:#347362;}.b-a{fill:#fff;} Grams …" at bounding box center [209, 99] width 279 height 188
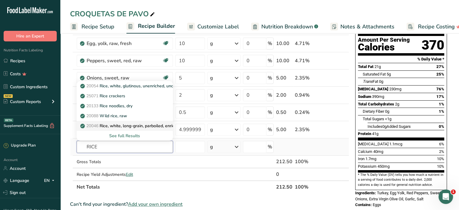
type input "RICE"
click at [144, 123] on p "20046 Rice, white, long-grain, parboiled, enriched, dry" at bounding box center [136, 126] width 108 height 6
type input "Rice, white, long-grain, parboiled, enriched, dry"
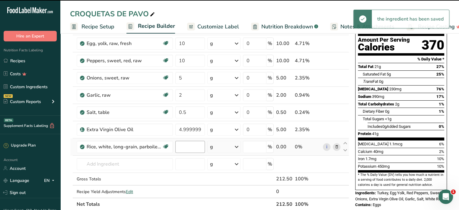
type input "0"
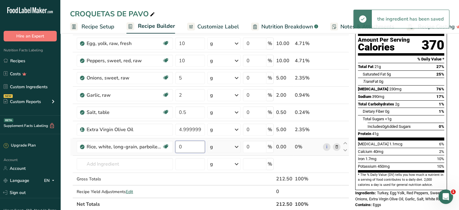
click at [190, 147] on input "0" at bounding box center [190, 147] width 30 height 12
type input "100"
click at [124, 164] on div "Ingredient * Amount * Unit * Waste * .a-a{fill:#347362;}.b-a{fill:#fff;} Grams …" at bounding box center [209, 108] width 279 height 206
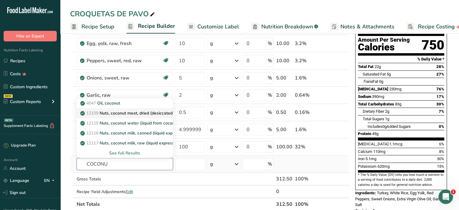
type input "COCONU"
click at [130, 113] on p "12109 Nuts, coconut meat, dried (desiccated), sweetened, flaked, packaged" at bounding box center [158, 113] width 152 height 6
type input "Nuts, coconut meat, dried (desiccated), sweetened, flaked, packaged"
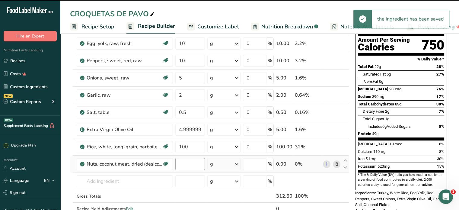
type input "0"
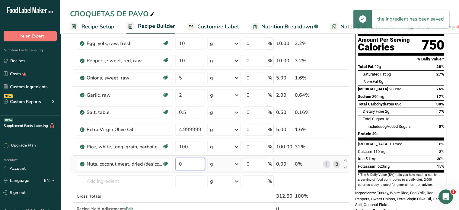
click at [185, 163] on input "0" at bounding box center [190, 164] width 30 height 12
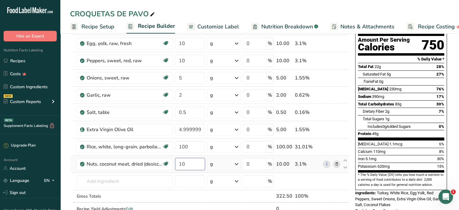
type input "1"
type input "5"
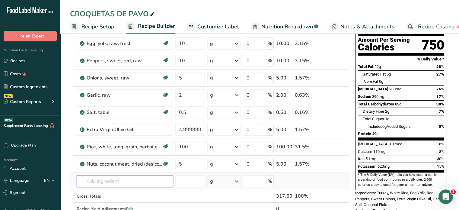
click at [120, 180] on div "Ingredient * Amount * Unit * Waste * .a-a{fill:#347362;}.b-a{fill:#fff;} Grams …" at bounding box center [209, 116] width 279 height 223
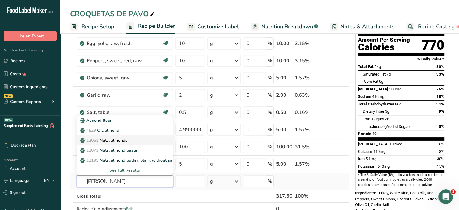
type input "[PERSON_NAME]"
click at [118, 139] on p "12061 Nuts, almonds" at bounding box center [105, 140] width 46 height 6
type input "Nuts, almonds"
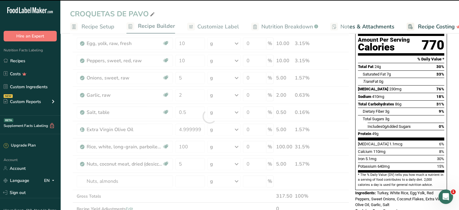
type input "0"
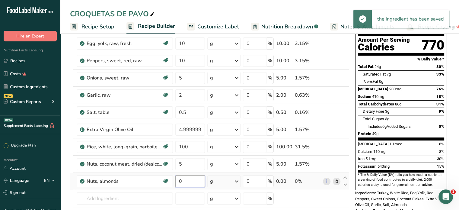
click at [180, 179] on input "0" at bounding box center [190, 181] width 30 height 12
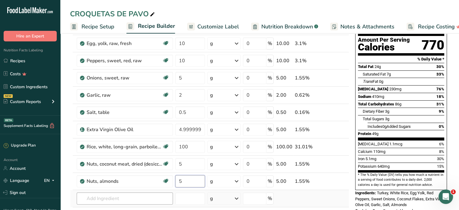
type input "5"
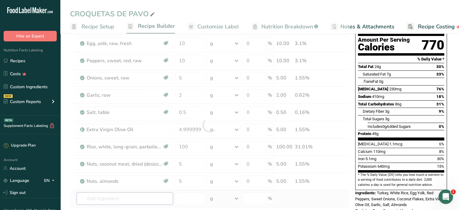
click at [86, 195] on div "Ingredient * Amount * Unit * Waste * .a-a{fill:#347362;}.b-a{fill:#fff;} Grams …" at bounding box center [209, 125] width 279 height 240
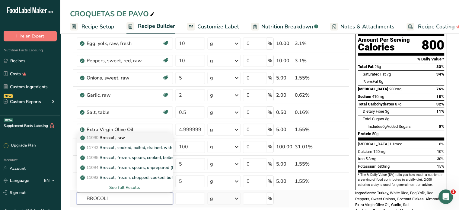
type input "BROCOLI"
click at [108, 135] on p "11090 Broccoli, raw" at bounding box center [103, 137] width 43 height 6
type input "Broccoli, raw"
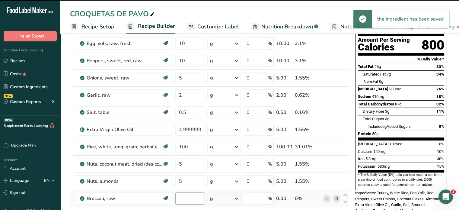
type input "0"
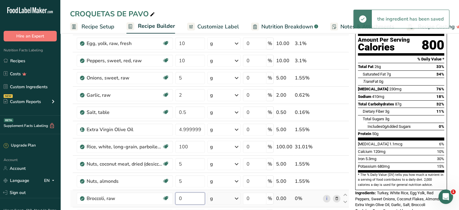
click at [187, 196] on input "0" at bounding box center [190, 198] width 30 height 12
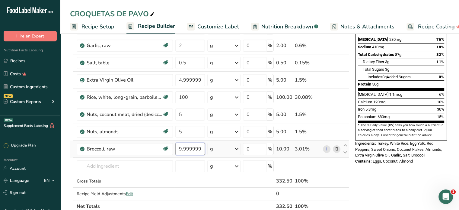
scroll to position [121, 0]
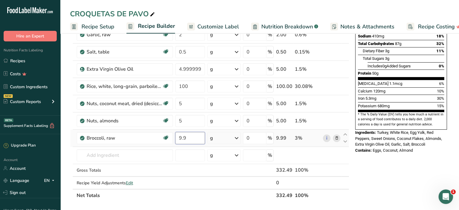
type input "9"
type input "30"
click at [124, 157] on div "Ingredient * Amount * Unit * Waste * .a-a{fill:#347362;}.b-a{fill:#fff;} Grams …" at bounding box center [209, 72] width 279 height 257
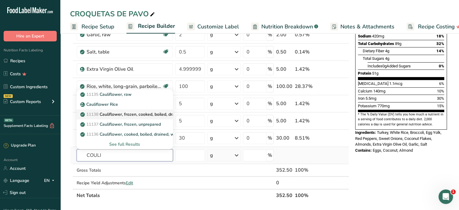
type input "COULI"
click at [133, 114] on p "11138 Cauliflower, frozen, cooked, boiled, drained, without salt" at bounding box center [145, 114] width 127 height 6
type input "Cauliflower, frozen, cooked, boiled, drained, without salt"
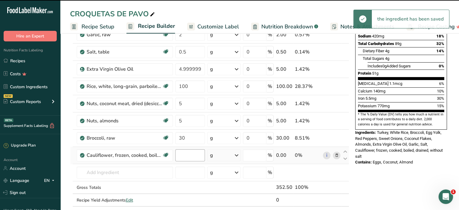
type input "0"
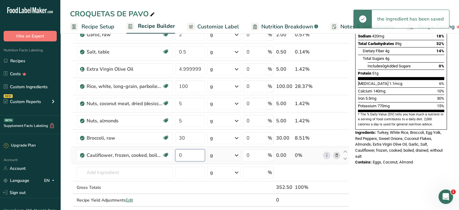
click at [187, 156] on input "0" at bounding box center [190, 155] width 30 height 12
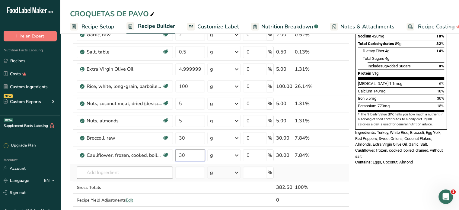
type input "30"
click at [118, 175] on div "Ingredient * Amount * Unit * Waste * .a-a{fill:#347362;}.b-a{fill:#fff;} Grams …" at bounding box center [209, 81] width 279 height 274
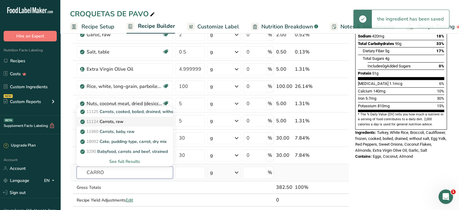
type input "CARRO"
click at [119, 120] on p "11124 [GEOGRAPHIC_DATA], raw" at bounding box center [103, 121] width 42 height 6
type input "Carrots, raw"
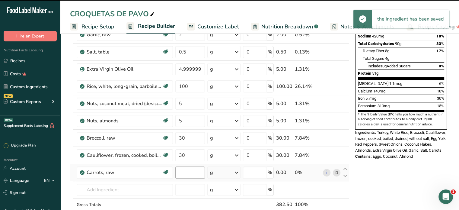
type input "0"
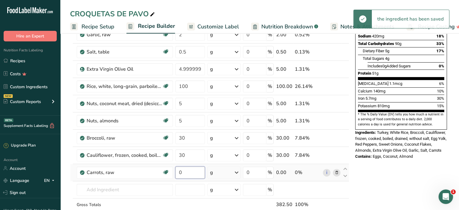
click at [188, 172] on input "0" at bounding box center [190, 172] width 30 height 12
type input "30"
click at [144, 191] on div "Ingredient * Amount * Unit * Waste * .a-a{fill:#347362;}.b-a{fill:#fff;} Grams …" at bounding box center [209, 90] width 279 height 292
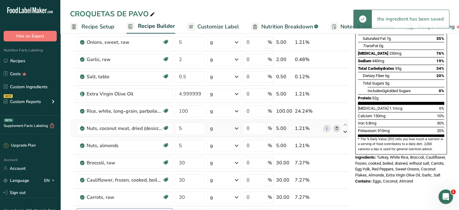
scroll to position [0, 0]
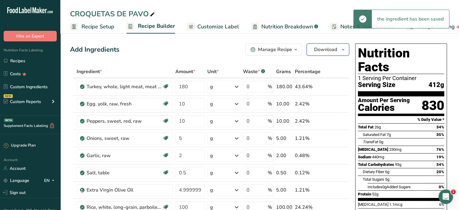
click at [320, 49] on span "Download" at bounding box center [325, 49] width 23 height 7
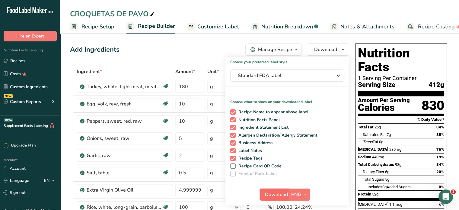
click at [274, 193] on span "Download" at bounding box center [276, 194] width 23 height 7
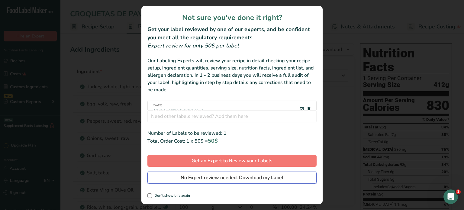
click at [240, 177] on span "No Expert review needed. Download my Label" at bounding box center [232, 177] width 103 height 7
